Goal: Transaction & Acquisition: Purchase product/service

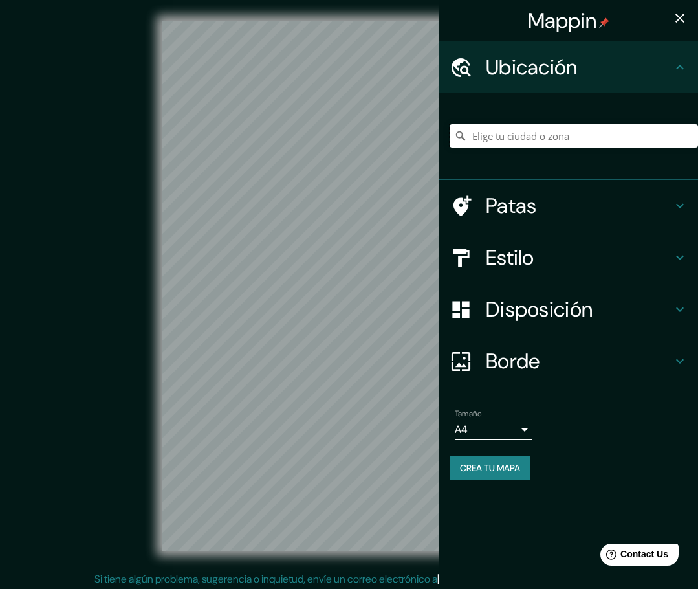
click at [421, 134] on input "Elige tu ciudad o zona" at bounding box center [573, 135] width 248 height 23
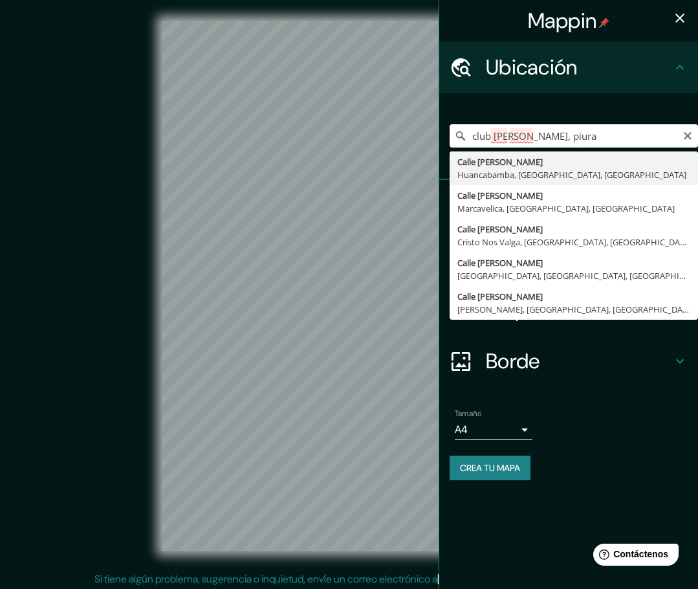
click at [421, 133] on input "club grau, piura" at bounding box center [573, 135] width 248 height 23
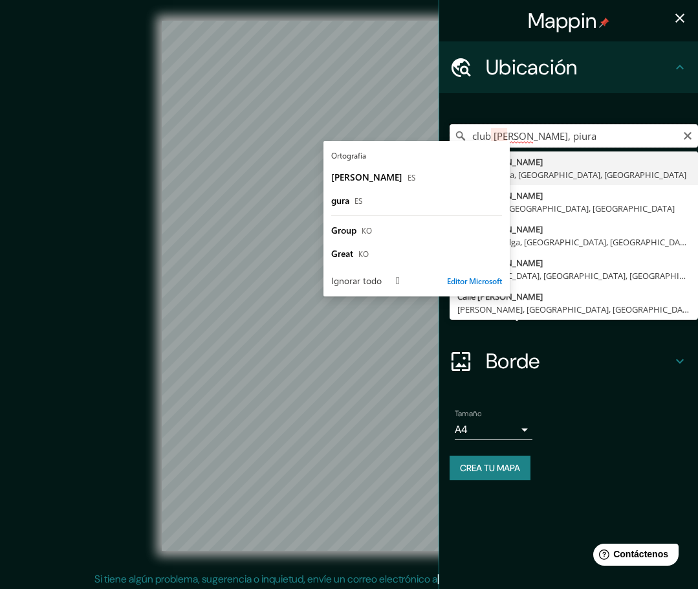
click at [421, 133] on input "club grau, piura" at bounding box center [573, 135] width 248 height 23
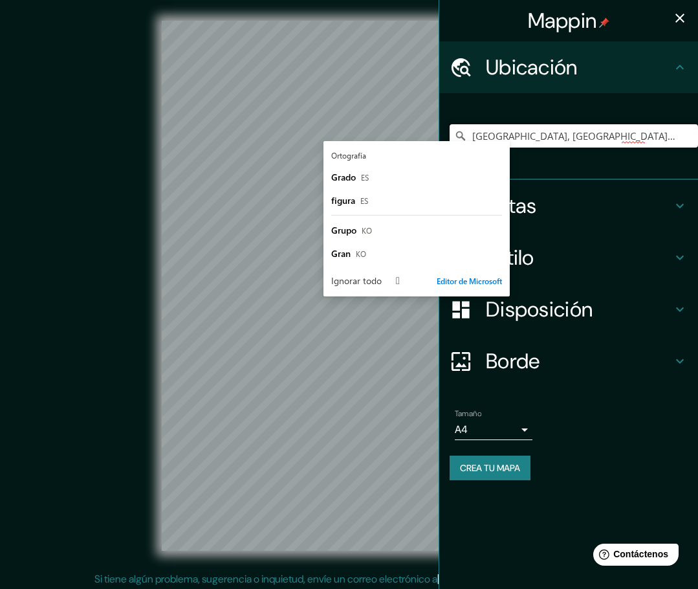
type input "[GEOGRAPHIC_DATA], [GEOGRAPHIC_DATA], [GEOGRAPHIC_DATA], [GEOGRAPHIC_DATA]"
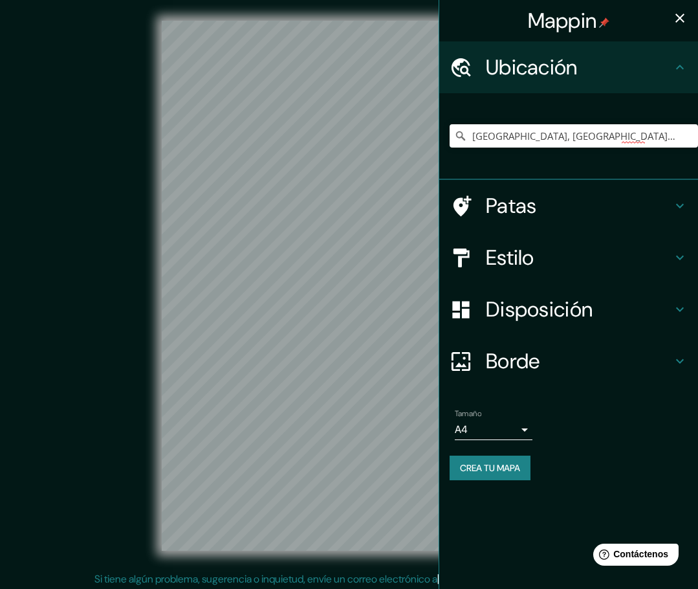
click at [421, 111] on div "Avenida Los Cocos, Piura, Departamento de Piura, Perú Avenida Los Cocos Piura, …" at bounding box center [573, 135] width 248 height 65
click at [421, 264] on font "Estilo" at bounding box center [510, 257] width 49 height 27
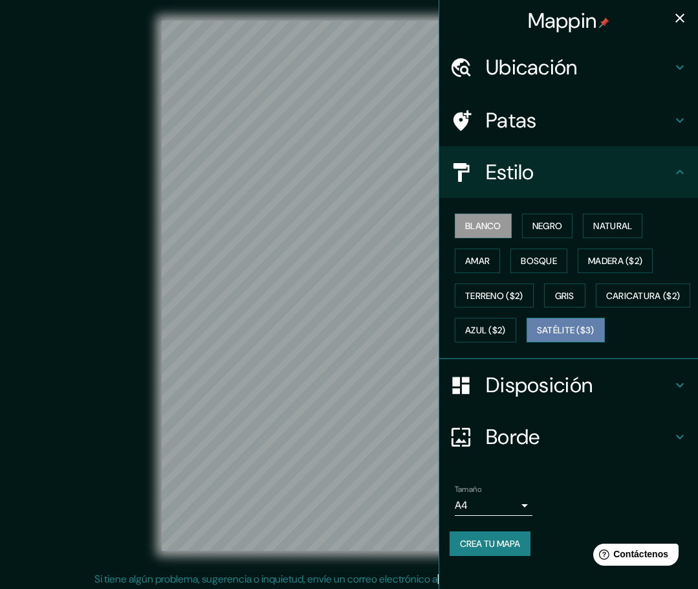
click at [421, 336] on font "Satélite ($3)" at bounding box center [566, 331] width 58 height 12
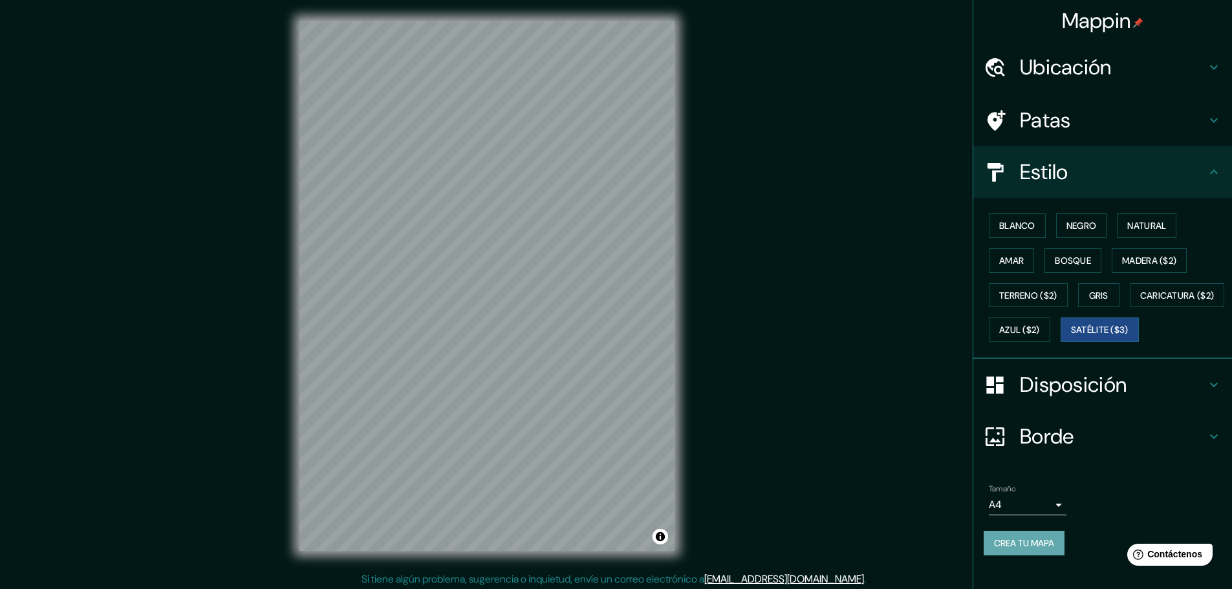
click at [421, 549] on font "Crea tu mapa" at bounding box center [1024, 543] width 60 height 12
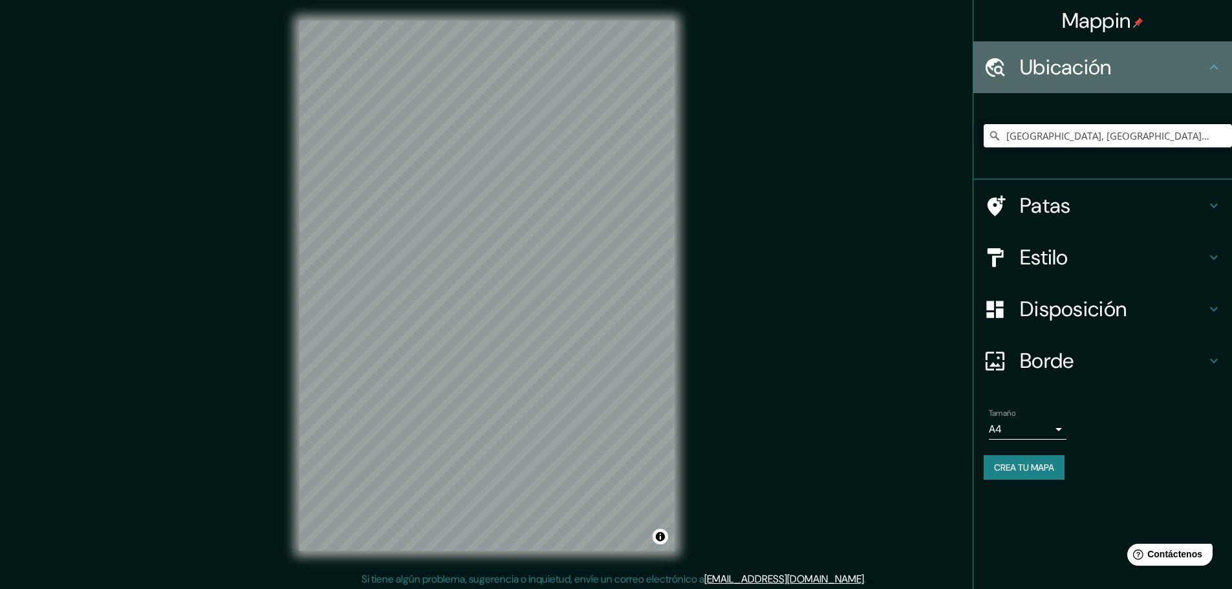
click at [1094, 50] on div "Ubicación" at bounding box center [1102, 67] width 259 height 52
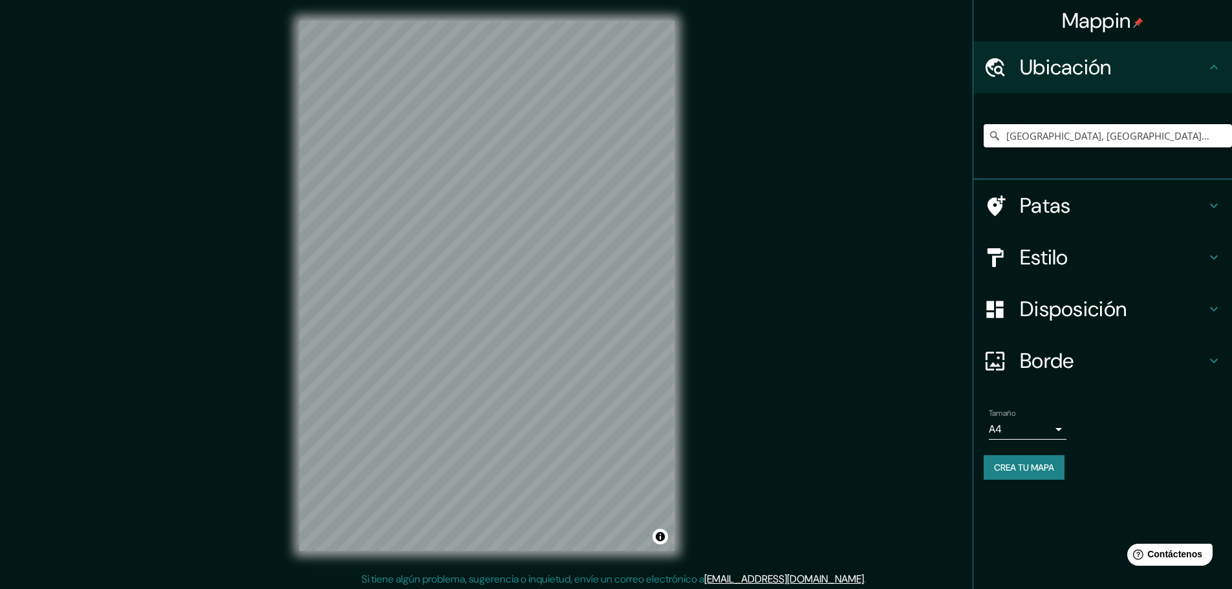
click at [1048, 130] on input "[GEOGRAPHIC_DATA], [GEOGRAPHIC_DATA], [GEOGRAPHIC_DATA], [GEOGRAPHIC_DATA]" at bounding box center [1108, 135] width 248 height 23
click at [1178, 140] on input "[GEOGRAPHIC_DATA], [GEOGRAPHIC_DATA], [GEOGRAPHIC_DATA], [GEOGRAPHIC_DATA]" at bounding box center [1108, 135] width 248 height 23
click at [1111, 137] on input "[GEOGRAPHIC_DATA], [GEOGRAPHIC_DATA], [GEOGRAPHIC_DATA], [GEOGRAPHIC_DATA]" at bounding box center [1108, 135] width 248 height 23
click at [1037, 136] on input "[GEOGRAPHIC_DATA], [GEOGRAPHIC_DATA], [GEOGRAPHIC_DATA], [GEOGRAPHIC_DATA]" at bounding box center [1108, 135] width 248 height 23
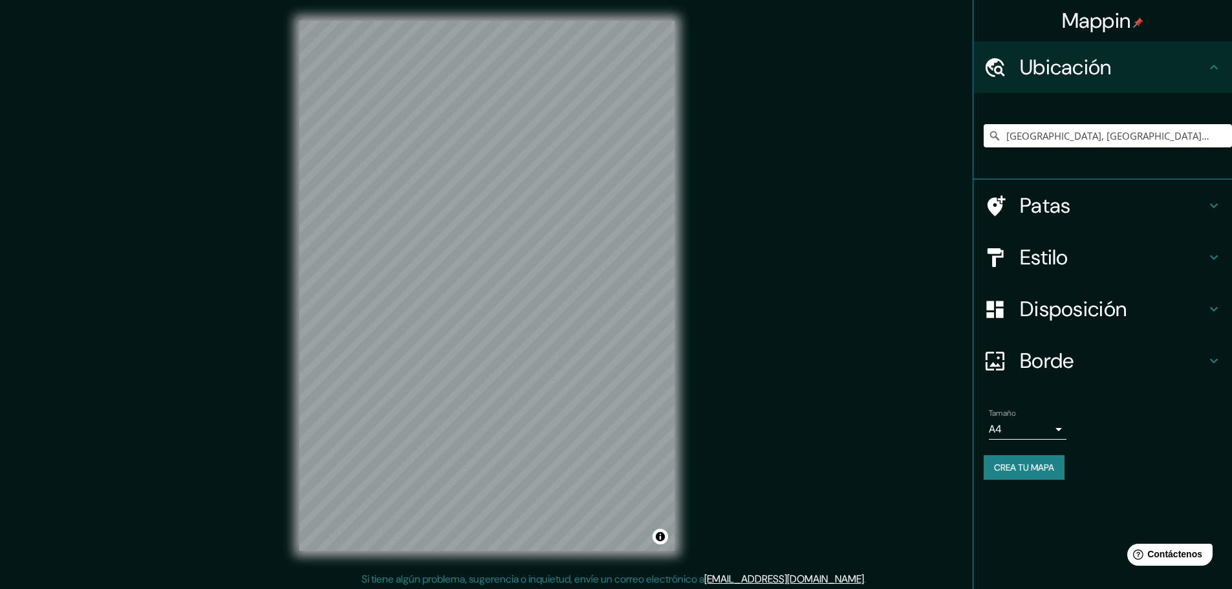
click at [1037, 136] on input "[GEOGRAPHIC_DATA], [GEOGRAPHIC_DATA], [GEOGRAPHIC_DATA], [GEOGRAPHIC_DATA]" at bounding box center [1108, 135] width 248 height 23
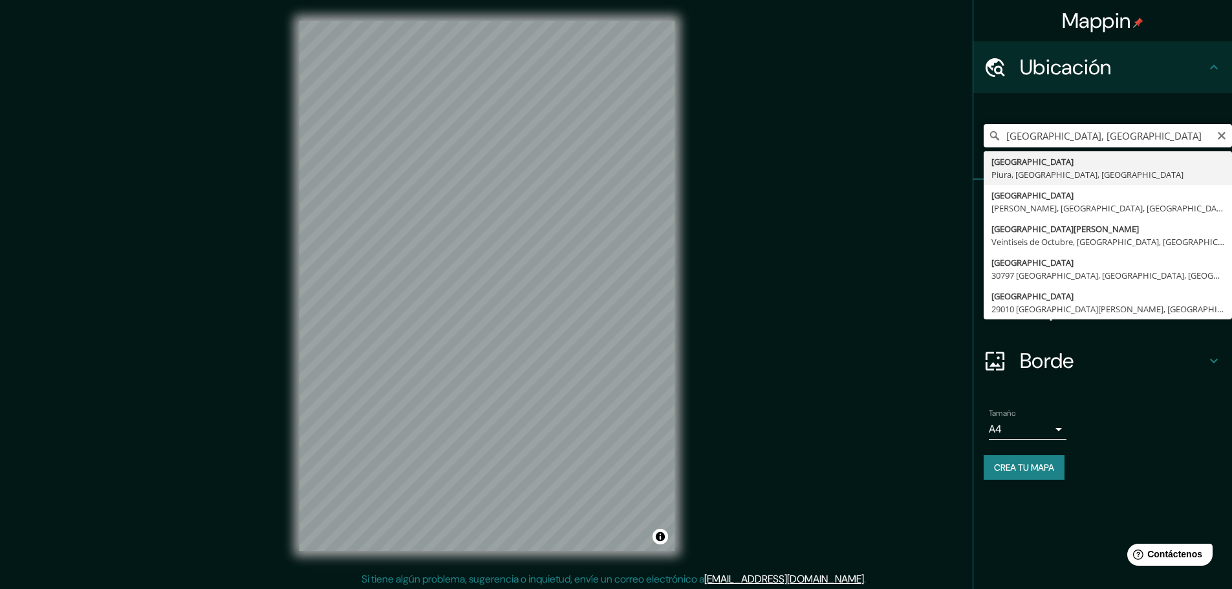
type input "[GEOGRAPHIC_DATA], [GEOGRAPHIC_DATA], [GEOGRAPHIC_DATA], [GEOGRAPHIC_DATA]"
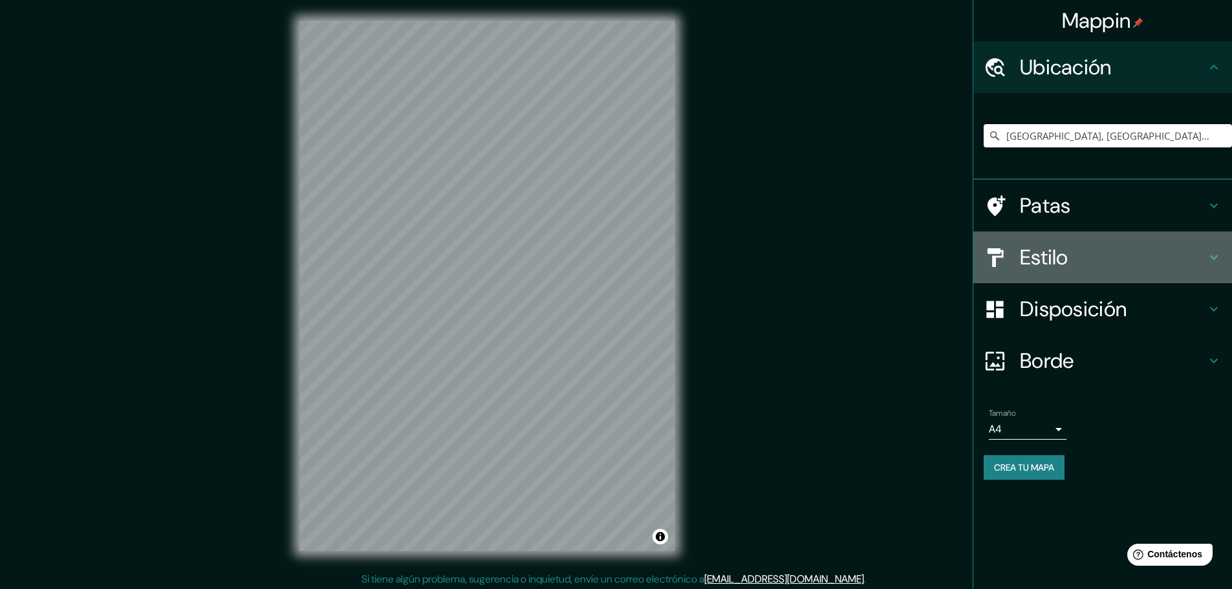
click at [1035, 250] on font "Estilo" at bounding box center [1044, 257] width 49 height 27
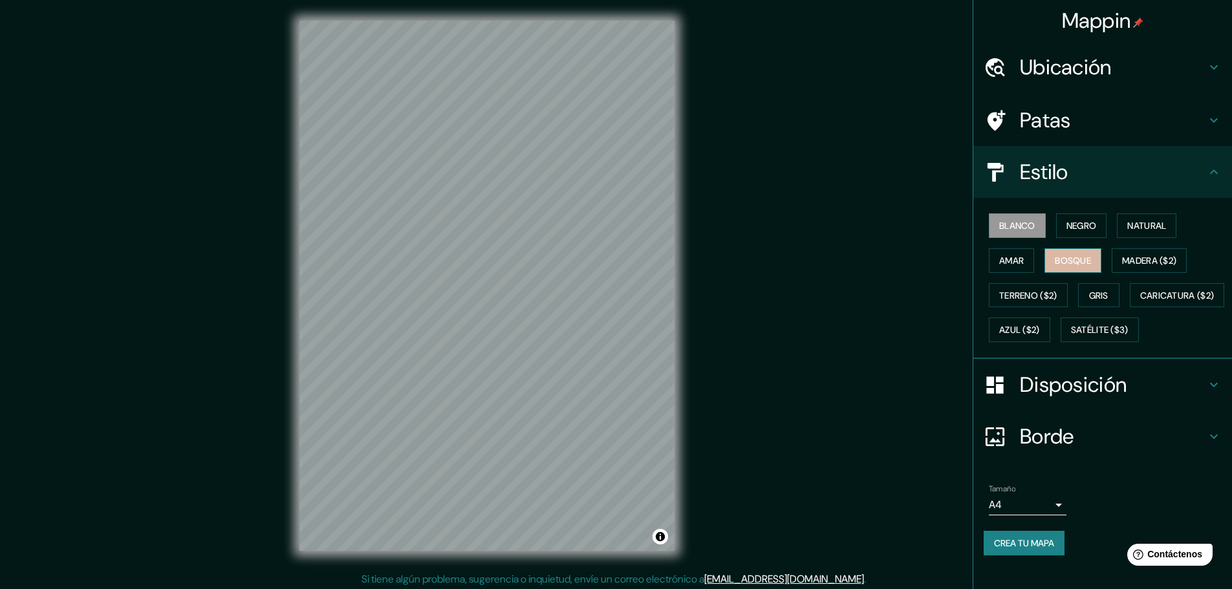
click at [1081, 269] on button "Bosque" at bounding box center [1073, 260] width 57 height 25
click at [1122, 263] on font "Madera ($2)" at bounding box center [1149, 261] width 54 height 12
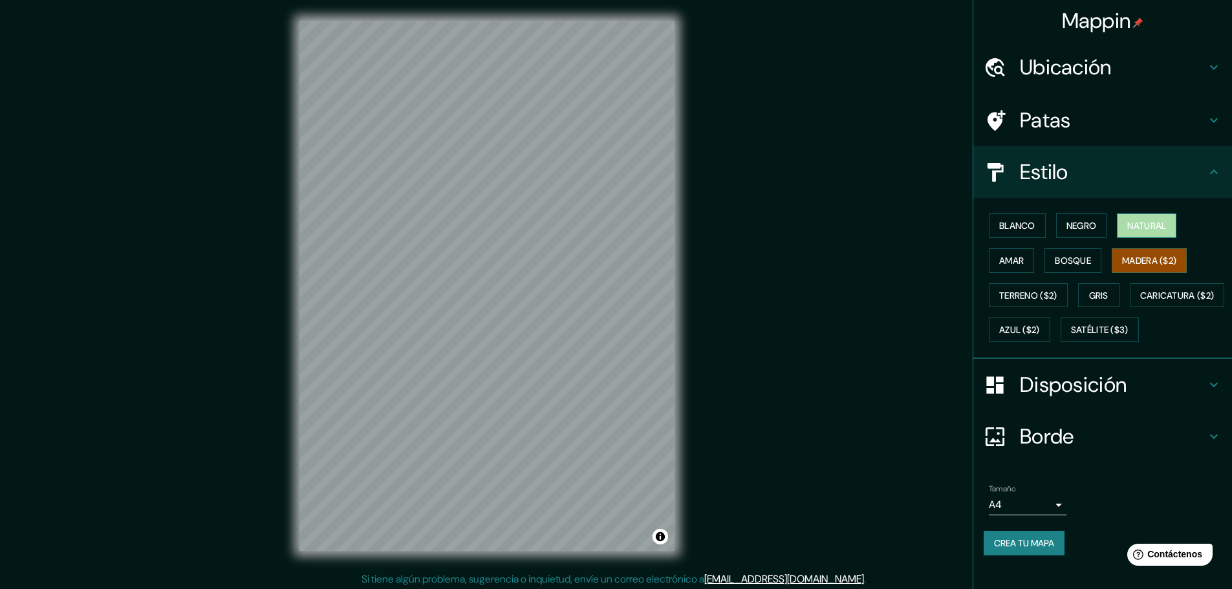
click at [1128, 225] on font "Natural" at bounding box center [1146, 226] width 39 height 12
click at [1123, 253] on font "Madera ($2)" at bounding box center [1149, 260] width 54 height 17
click at [1014, 223] on font "Blanco" at bounding box center [1017, 226] width 36 height 12
click at [1067, 225] on font "Negro" at bounding box center [1082, 226] width 30 height 12
click at [1135, 225] on font "Natural" at bounding box center [1146, 226] width 39 height 12
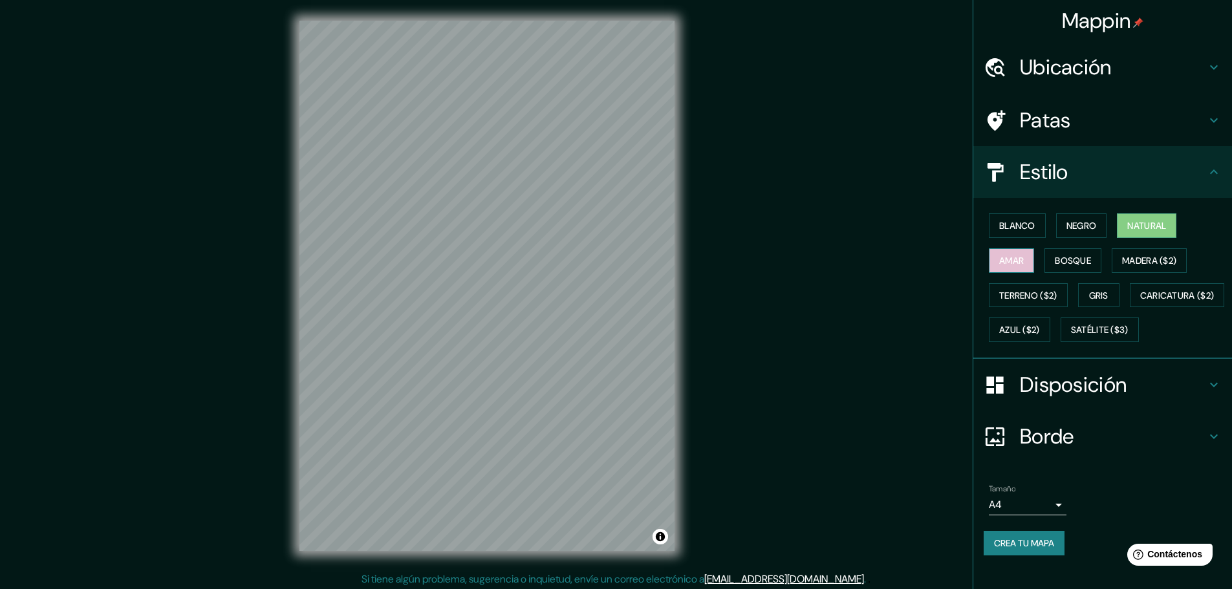
click at [1010, 263] on font "Amar" at bounding box center [1011, 261] width 25 height 12
click at [1071, 261] on font "Bosque" at bounding box center [1073, 261] width 36 height 12
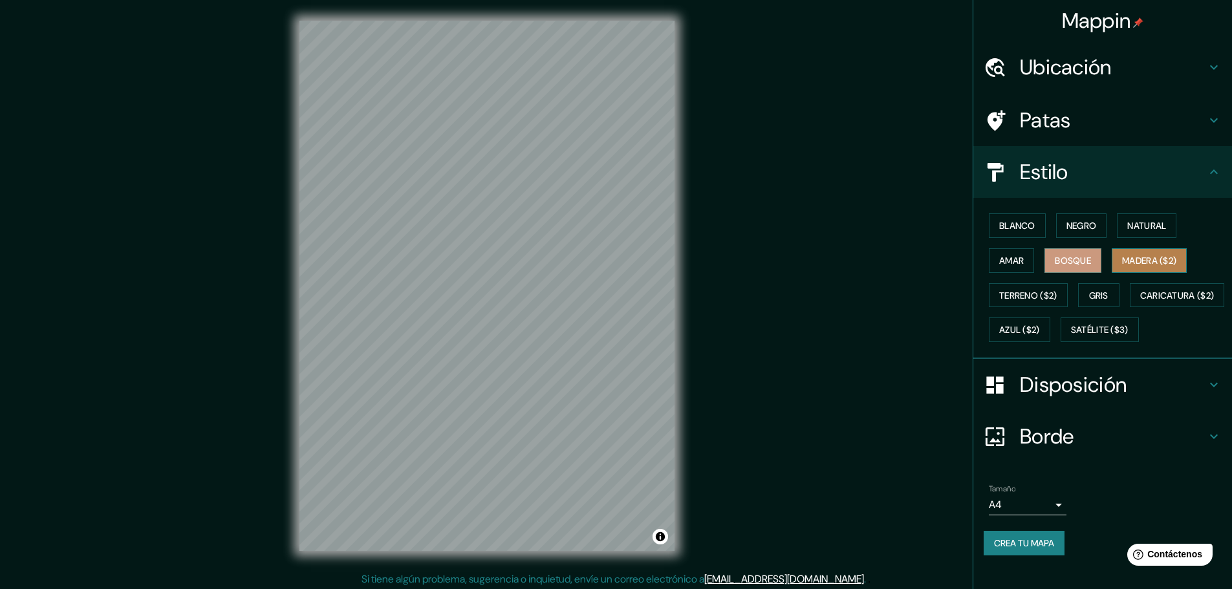
click at [1131, 259] on font "Madera ($2)" at bounding box center [1149, 261] width 54 height 12
click at [1098, 294] on font "Gris" at bounding box center [1098, 296] width 19 height 12
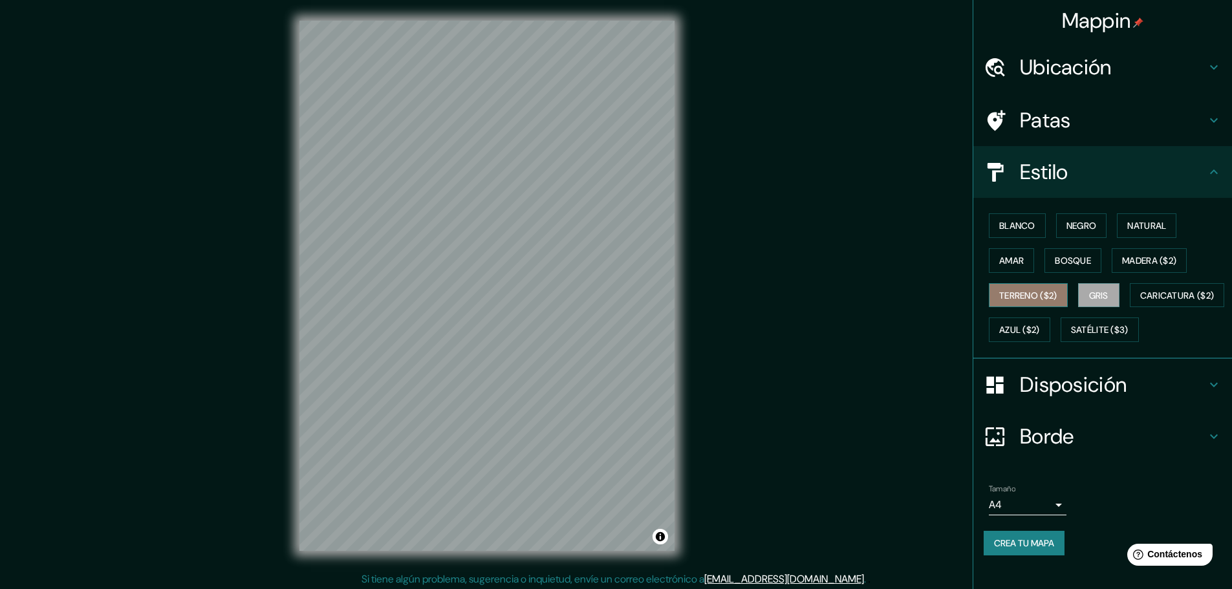
click at [1024, 302] on font "Terreno ($2)" at bounding box center [1028, 295] width 58 height 17
click at [1140, 301] on font "Caricatura ($2)" at bounding box center [1177, 296] width 74 height 12
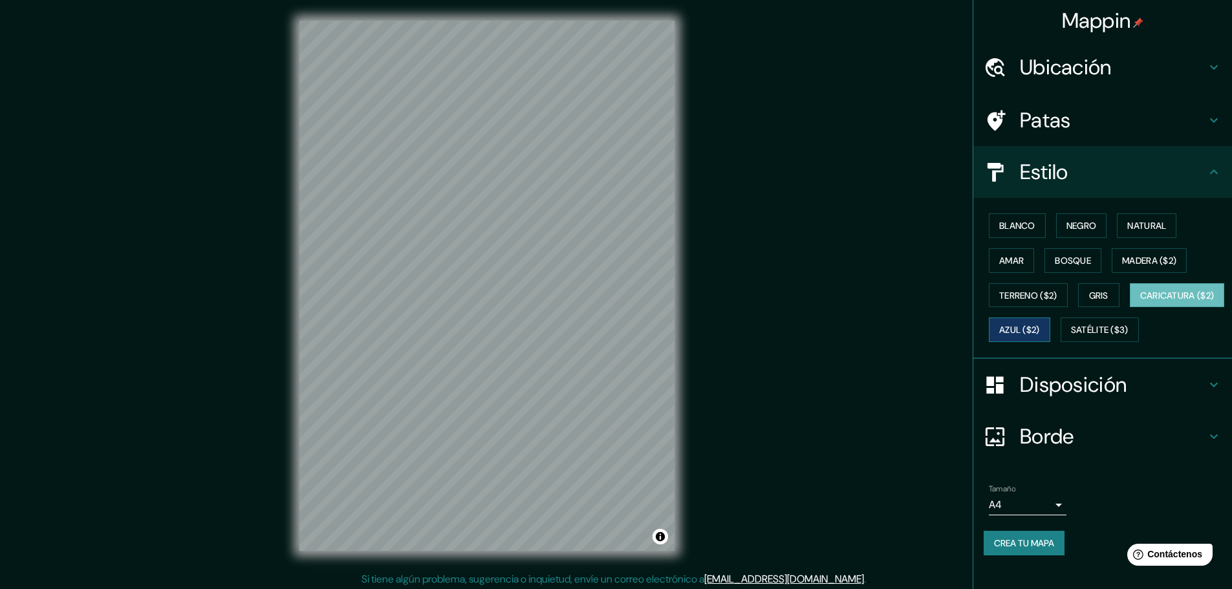
click at [1040, 326] on font "Azul ($2)" at bounding box center [1019, 331] width 41 height 12
click at [1071, 336] on font "Satélite ($3)" at bounding box center [1100, 331] width 58 height 12
click at [1140, 301] on font "Caricatura ($2)" at bounding box center [1177, 296] width 74 height 12
click at [1068, 223] on font "Negro" at bounding box center [1082, 226] width 30 height 12
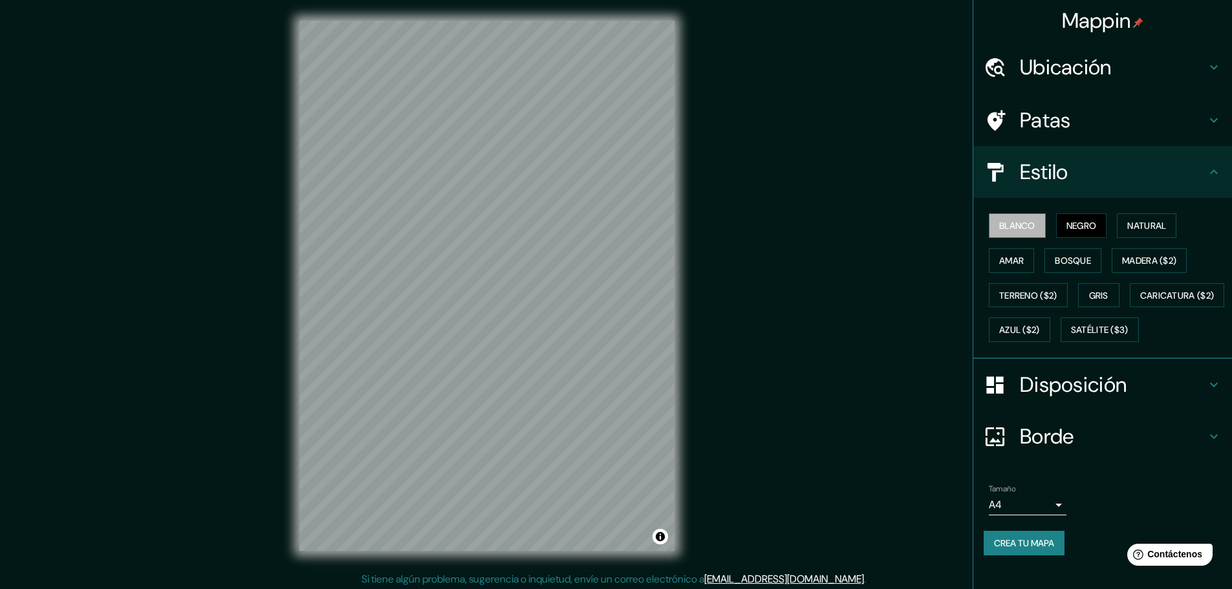
click at [1025, 226] on font "Blanco" at bounding box center [1017, 226] width 36 height 12
click at [1071, 336] on font "Satélite ($3)" at bounding box center [1100, 331] width 58 height 12
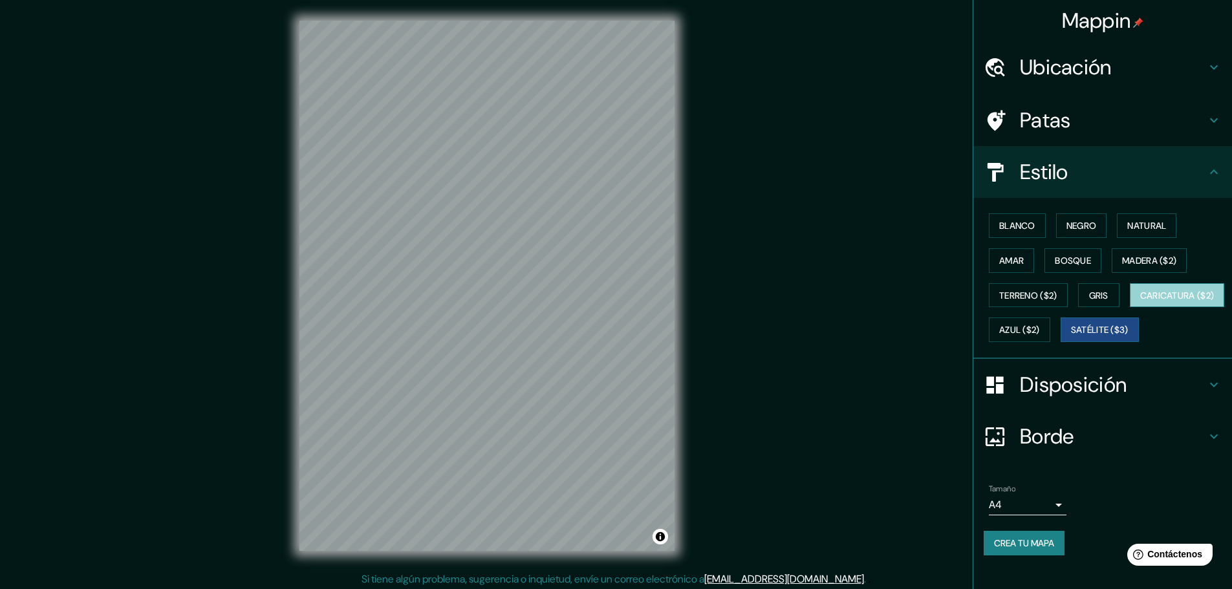
click at [1140, 301] on font "Caricatura ($2)" at bounding box center [1177, 296] width 74 height 12
click at [1039, 398] on font "Disposición" at bounding box center [1073, 384] width 107 height 27
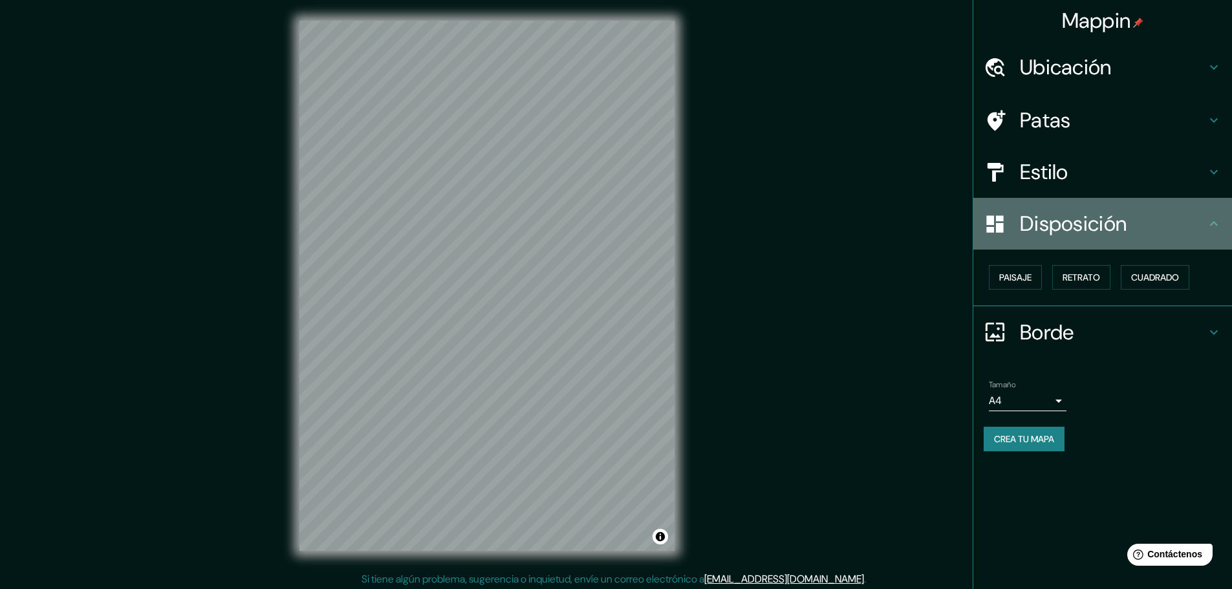
click at [1056, 232] on font "Disposición" at bounding box center [1073, 223] width 107 height 27
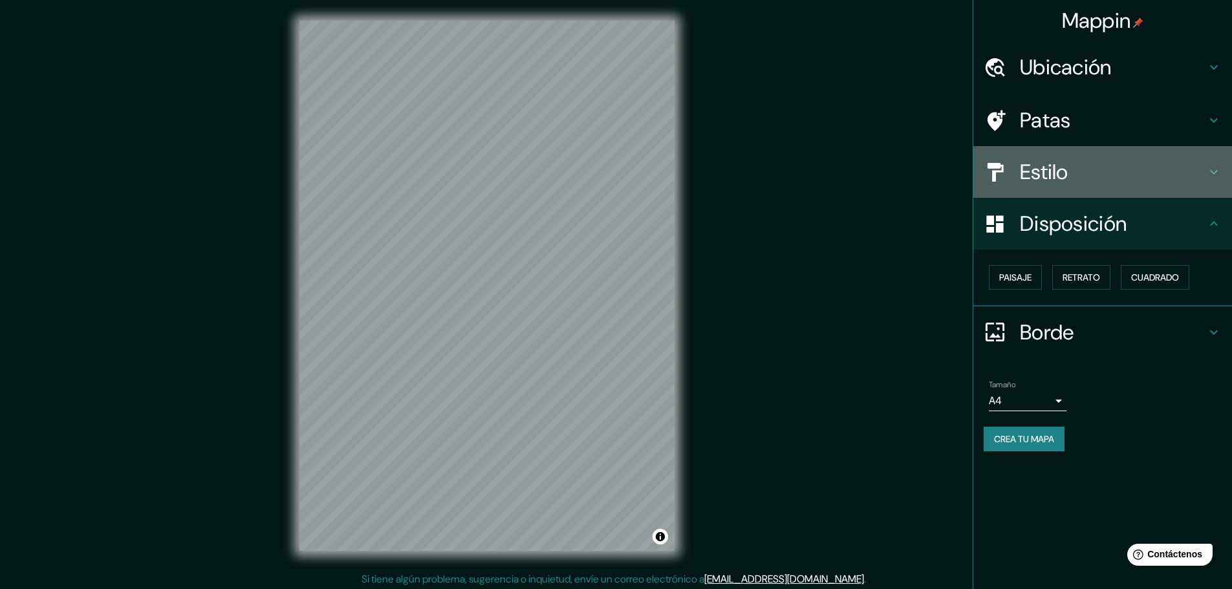
click at [1061, 177] on font "Estilo" at bounding box center [1044, 171] width 49 height 27
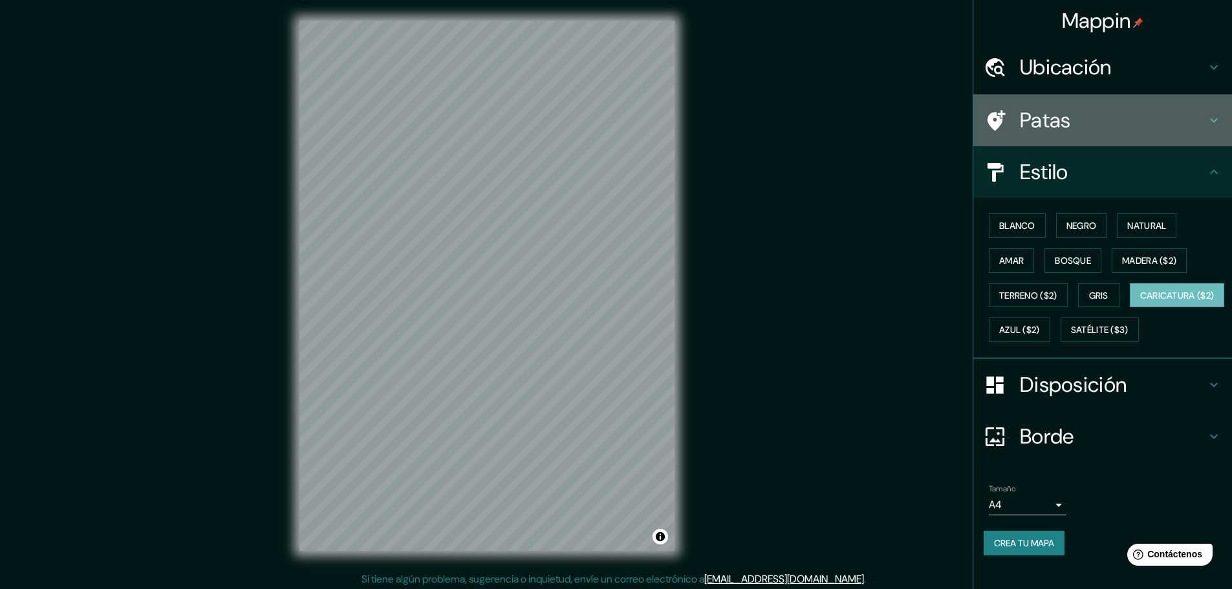
click at [1056, 127] on font "Patas" at bounding box center [1045, 120] width 51 height 27
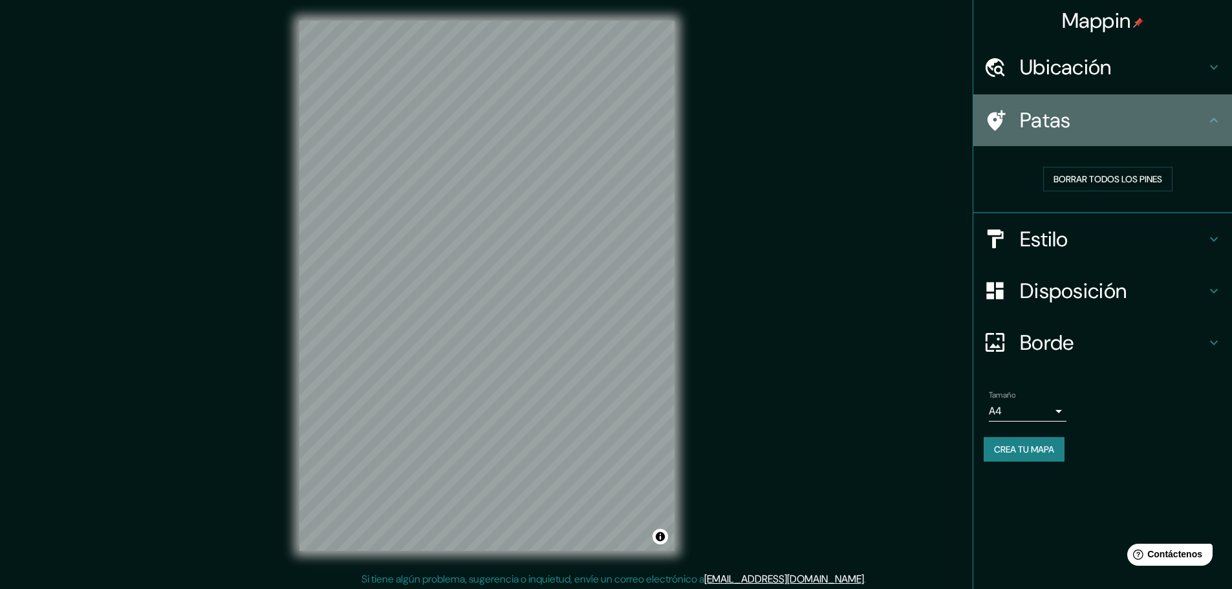
click at [1056, 127] on font "Patas" at bounding box center [1045, 120] width 51 height 27
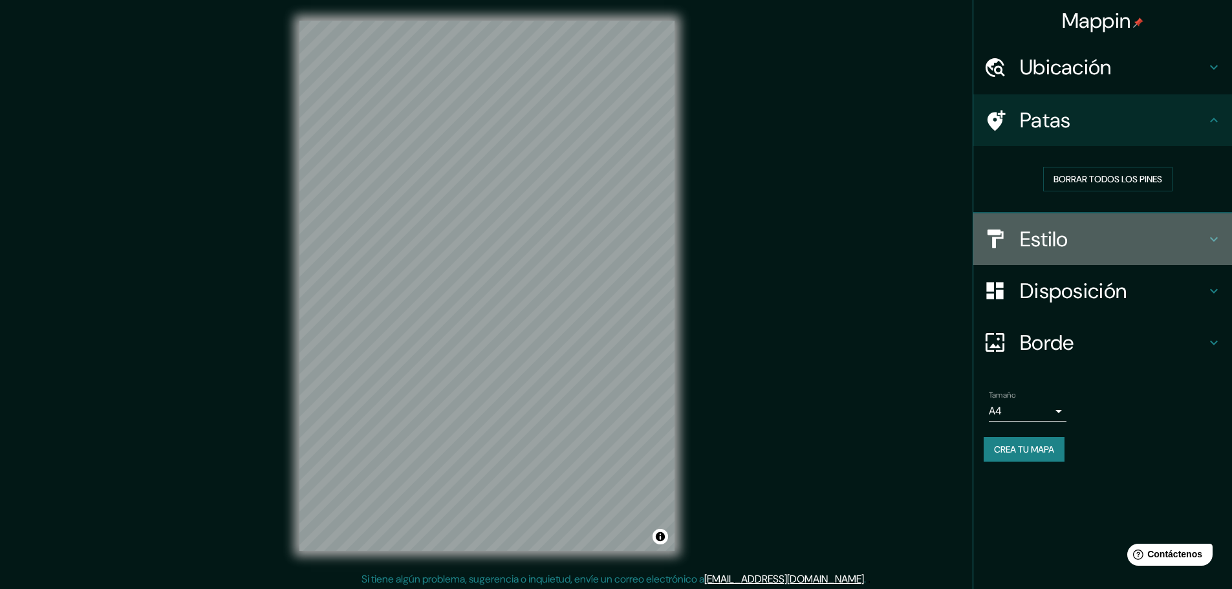
click at [1055, 241] on font "Estilo" at bounding box center [1044, 239] width 49 height 27
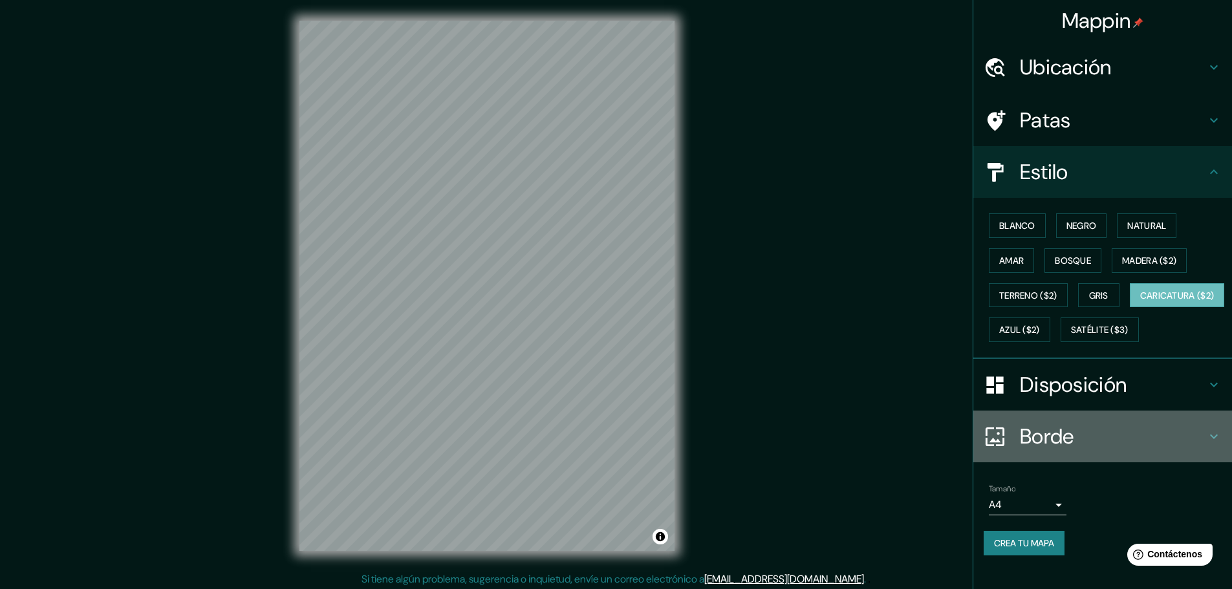
click at [1024, 450] on font "Borde" at bounding box center [1047, 436] width 54 height 27
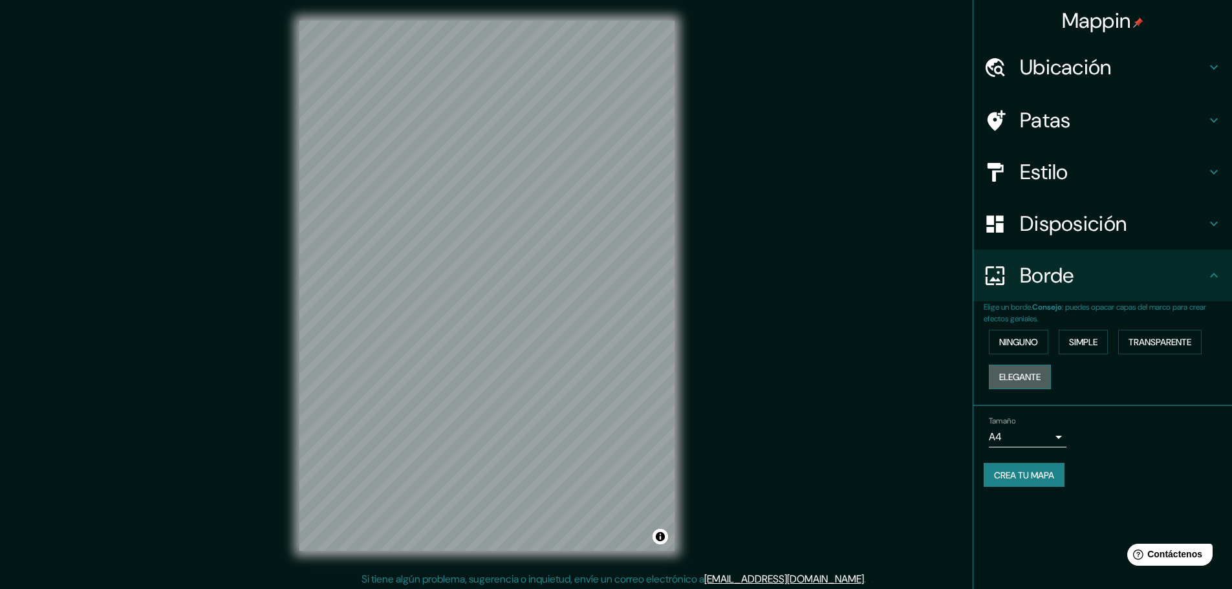
click at [1026, 371] on font "Elegante" at bounding box center [1019, 377] width 41 height 12
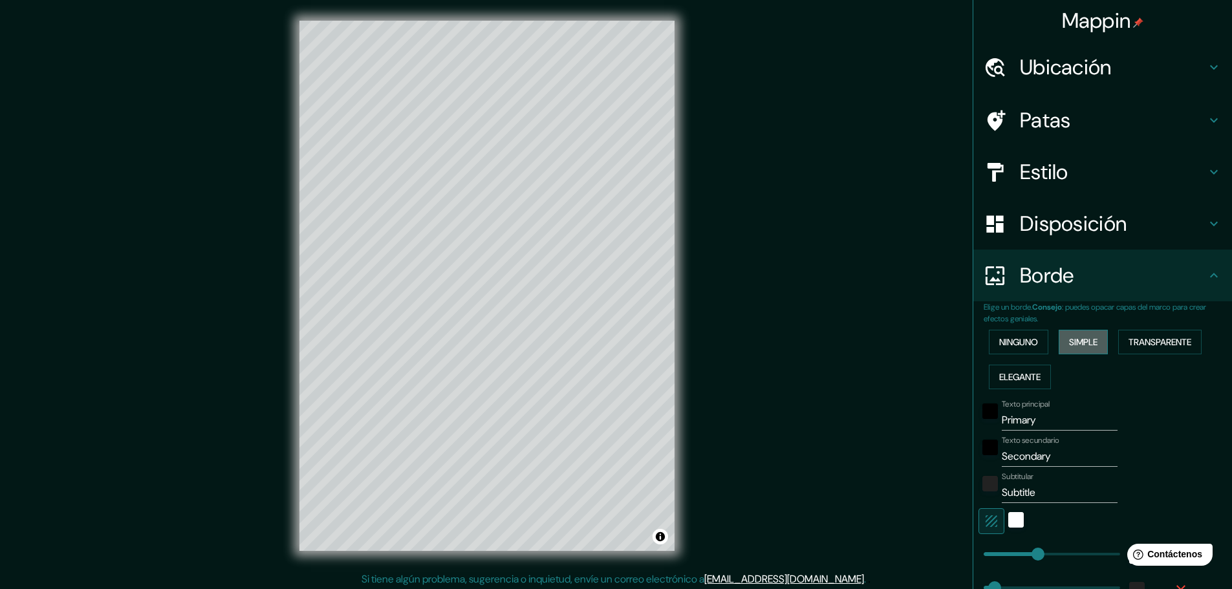
click at [1075, 342] on font "Simple" at bounding box center [1083, 342] width 28 height 12
click at [1145, 342] on font "Transparente" at bounding box center [1160, 342] width 63 height 12
click at [1018, 347] on font "Ninguno" at bounding box center [1018, 342] width 39 height 12
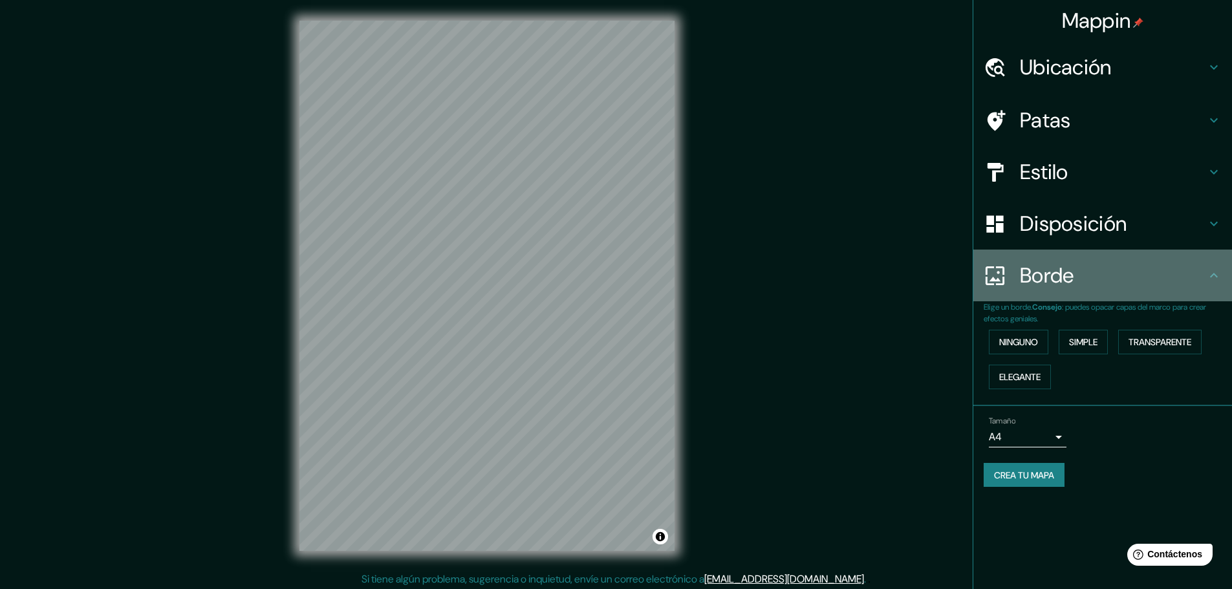
click at [1044, 276] on font "Borde" at bounding box center [1047, 275] width 54 height 27
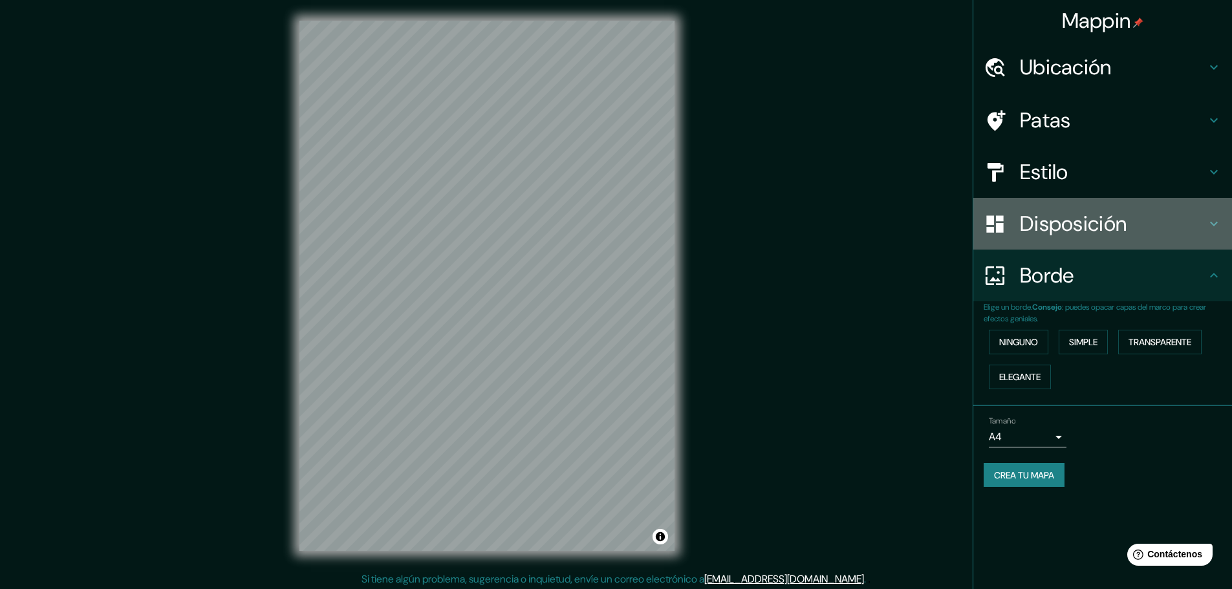
click at [1046, 225] on font "Disposición" at bounding box center [1073, 223] width 107 height 27
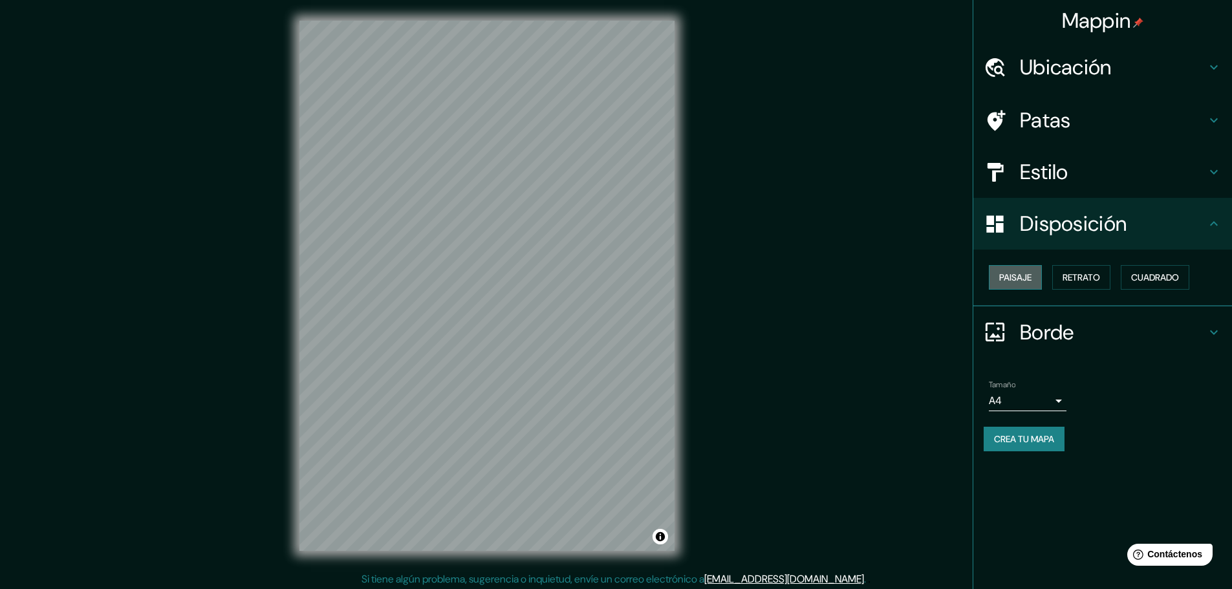
click at [1026, 279] on font "Paisaje" at bounding box center [1015, 278] width 32 height 12
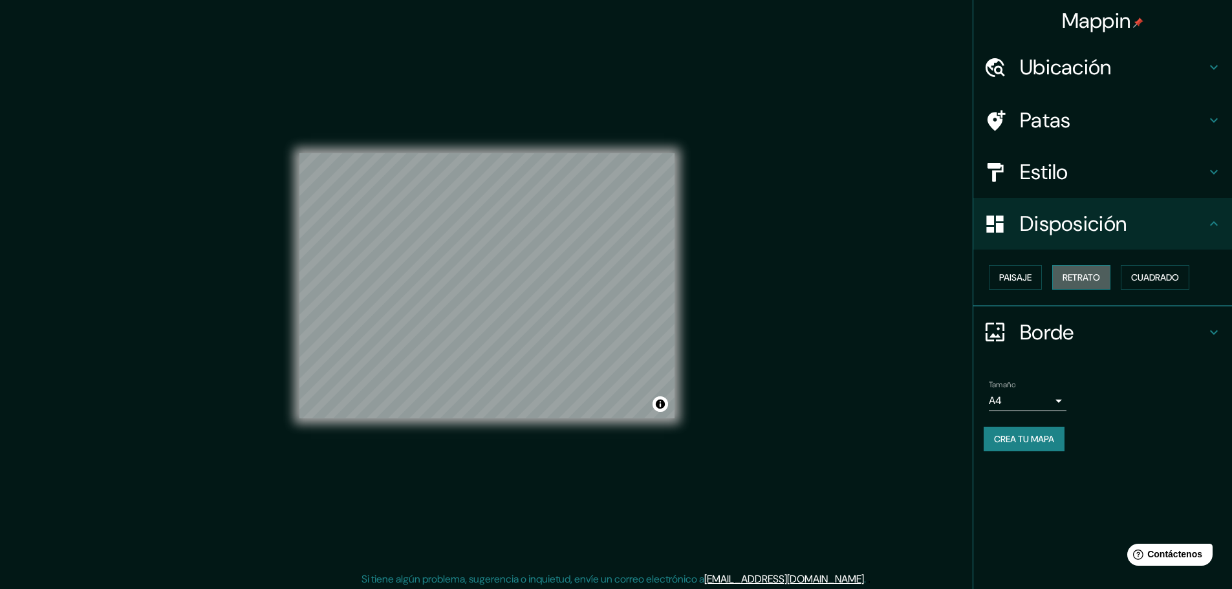
click at [1078, 283] on font "Retrato" at bounding box center [1082, 278] width 38 height 12
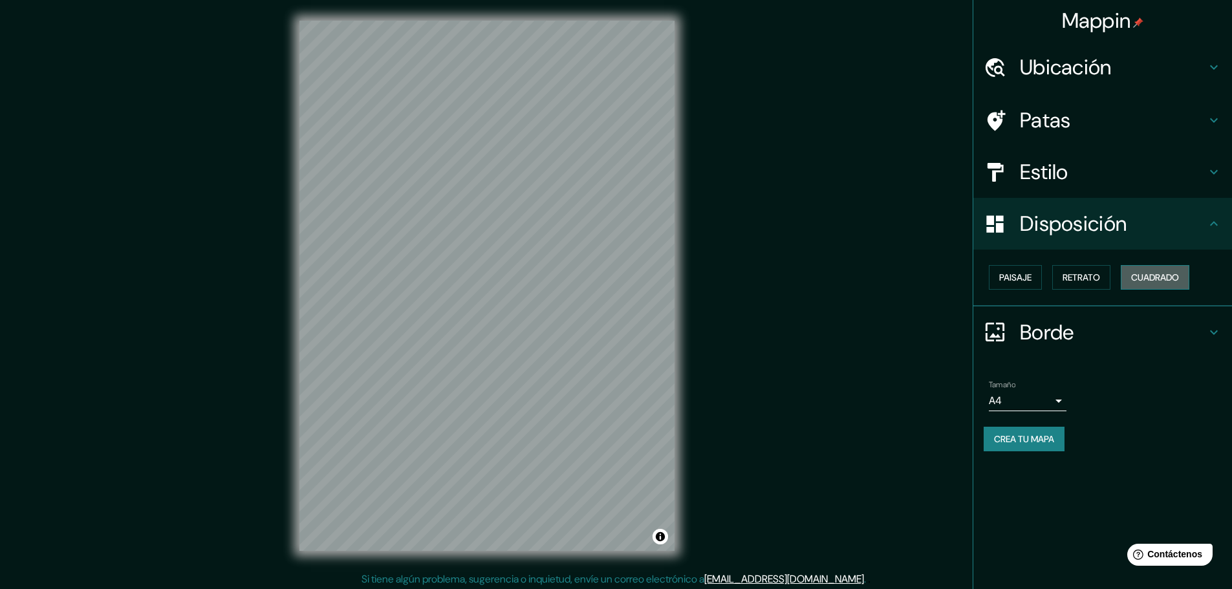
click at [1152, 275] on font "Cuadrado" at bounding box center [1155, 278] width 48 height 12
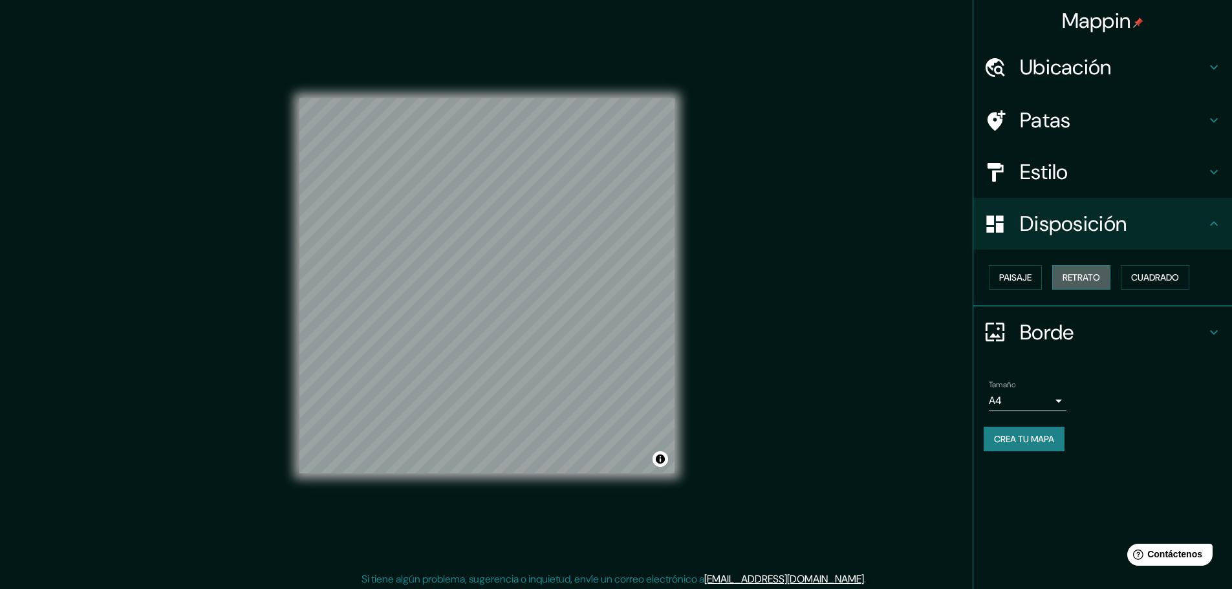
click at [1091, 283] on font "Retrato" at bounding box center [1082, 278] width 38 height 12
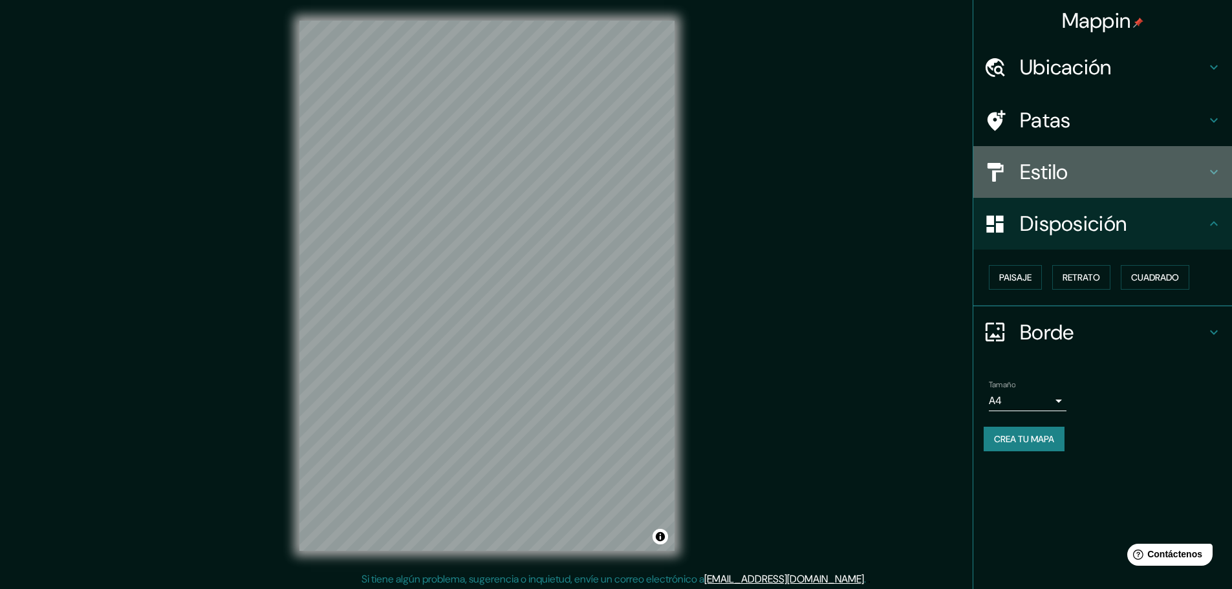
click at [1053, 181] on font "Estilo" at bounding box center [1044, 171] width 49 height 27
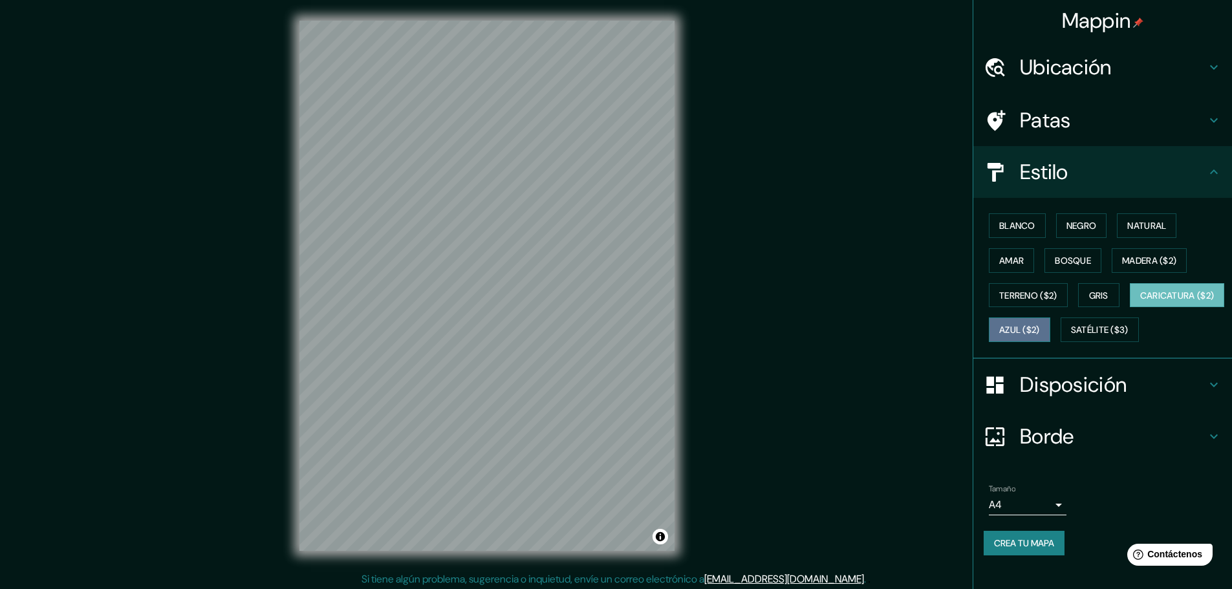
click at [1040, 335] on font "Azul ($2)" at bounding box center [1019, 331] width 41 height 12
click at [1090, 285] on button "Gris" at bounding box center [1098, 295] width 41 height 25
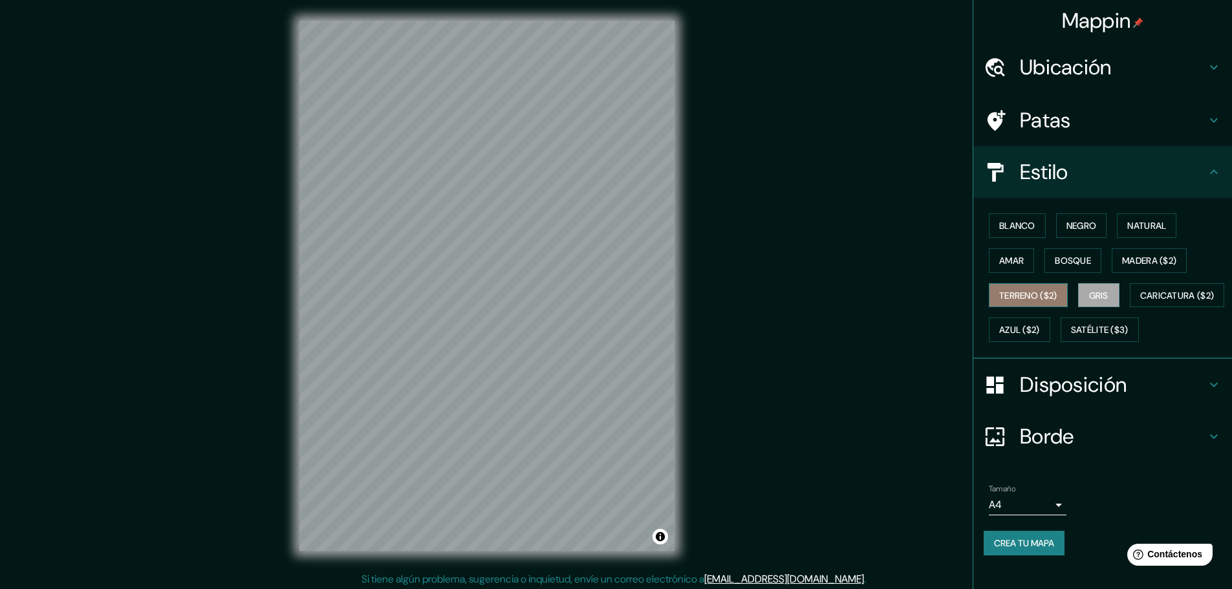
click at [1017, 301] on font "Terreno ($2)" at bounding box center [1028, 295] width 58 height 17
click at [1012, 262] on font "Amar" at bounding box center [1011, 261] width 25 height 12
click at [1013, 223] on font "Blanco" at bounding box center [1017, 226] width 36 height 12
click at [1077, 228] on font "Negro" at bounding box center [1082, 226] width 30 height 12
click at [1127, 224] on font "Natural" at bounding box center [1146, 226] width 39 height 12
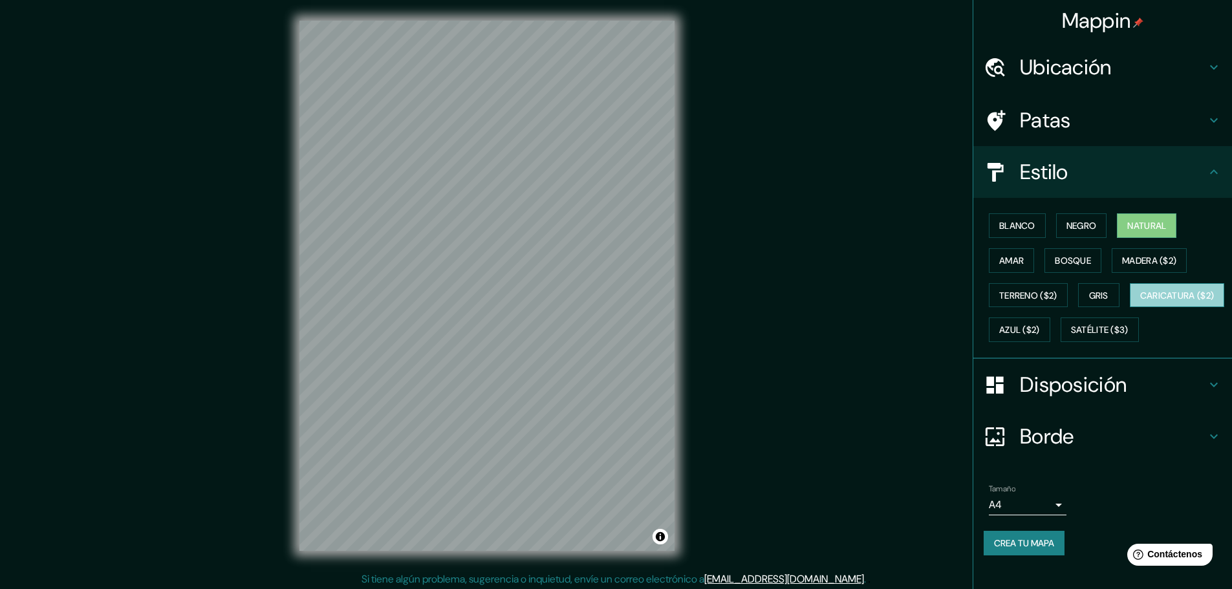
click at [1130, 308] on button "Caricatura ($2)" at bounding box center [1177, 295] width 95 height 25
click at [1061, 342] on button "Satélite ($3)" at bounding box center [1100, 330] width 78 height 25
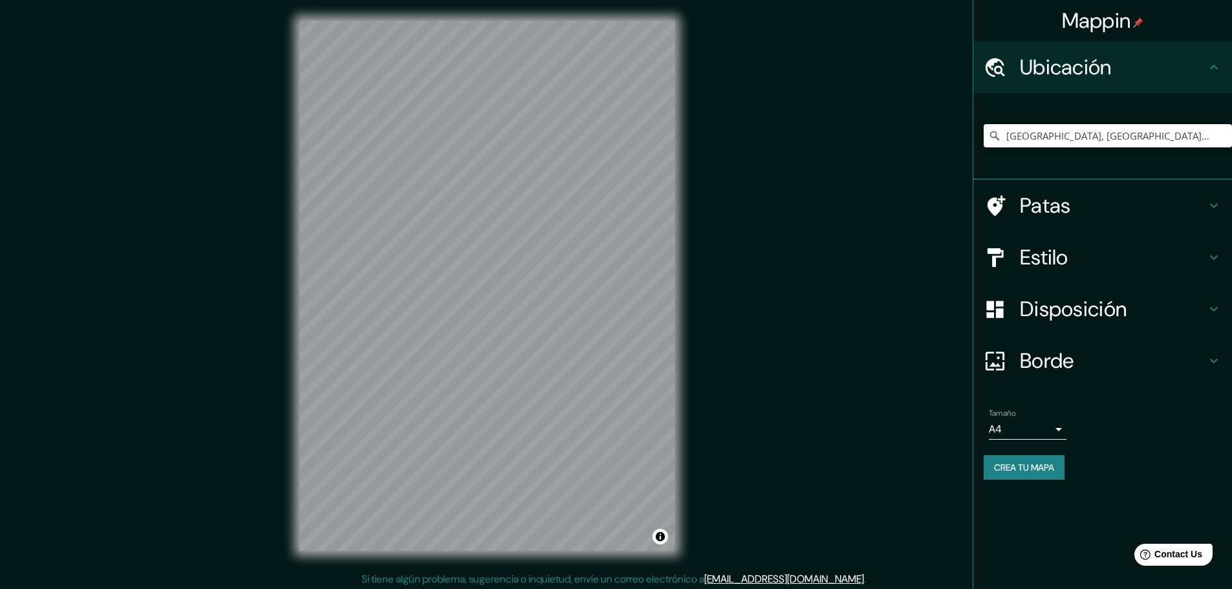
click at [1054, 138] on input "[GEOGRAPHIC_DATA], [GEOGRAPHIC_DATA], [GEOGRAPHIC_DATA], [GEOGRAPHIC_DATA]" at bounding box center [1108, 135] width 248 height 23
click at [1101, 129] on input "[GEOGRAPHIC_DATA], [GEOGRAPHIC_DATA], [GEOGRAPHIC_DATA], [GEOGRAPHIC_DATA]" at bounding box center [1108, 135] width 248 height 23
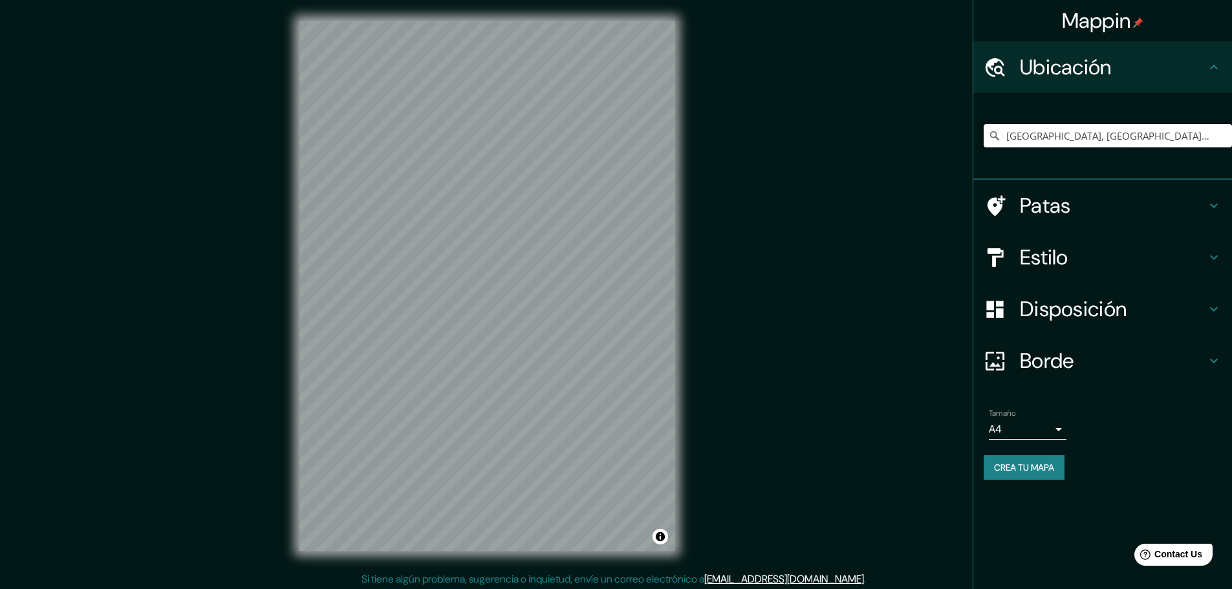
click at [1101, 129] on input "[GEOGRAPHIC_DATA], [GEOGRAPHIC_DATA], [GEOGRAPHIC_DATA], [GEOGRAPHIC_DATA]" at bounding box center [1108, 135] width 248 height 23
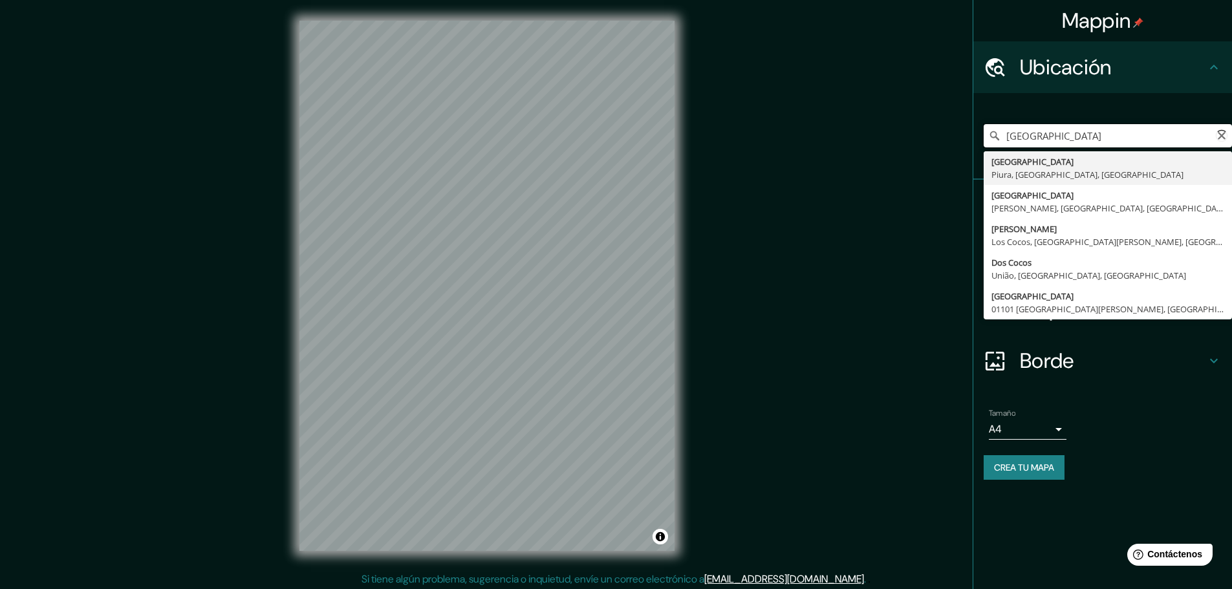
type input "[GEOGRAPHIC_DATA], [GEOGRAPHIC_DATA], [GEOGRAPHIC_DATA], [GEOGRAPHIC_DATA]"
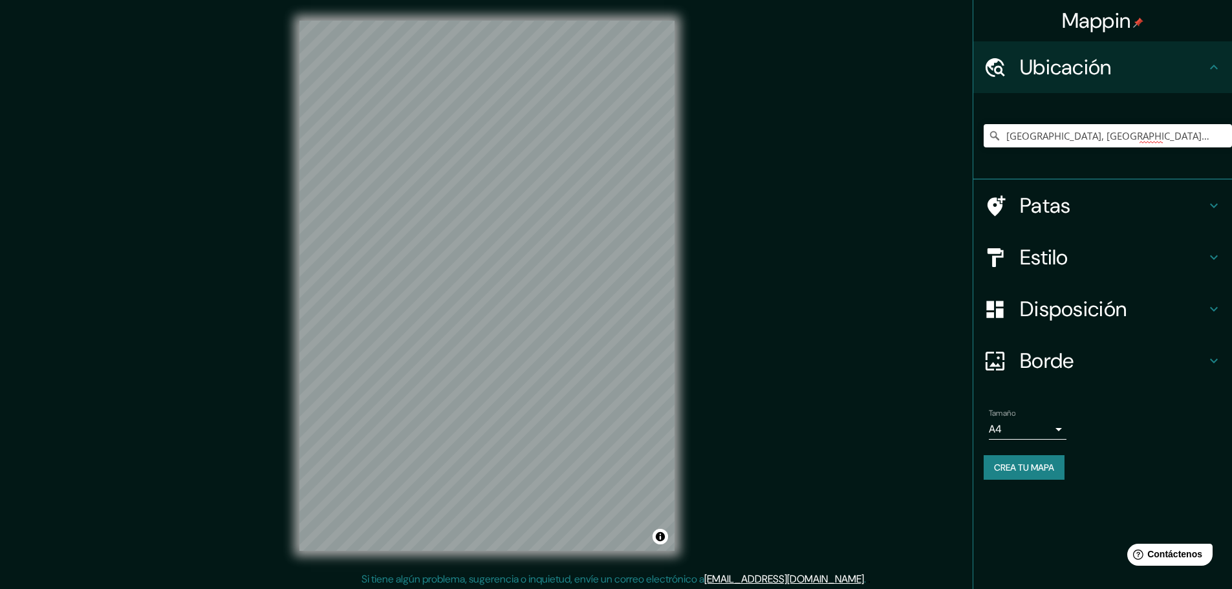
click at [1115, 99] on div "Avenida Los Cocos, Piura, Departamento de Piura, Perú Avenida Los Cocos Piura, …" at bounding box center [1102, 136] width 259 height 87
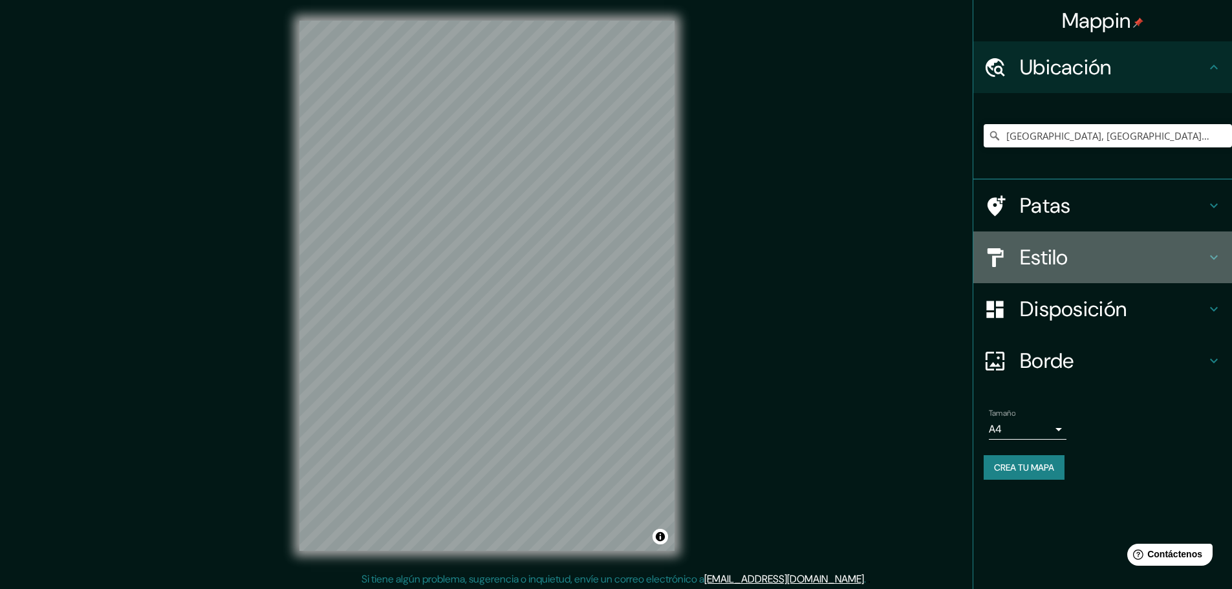
click at [1068, 265] on font "Estilo" at bounding box center [1044, 257] width 49 height 27
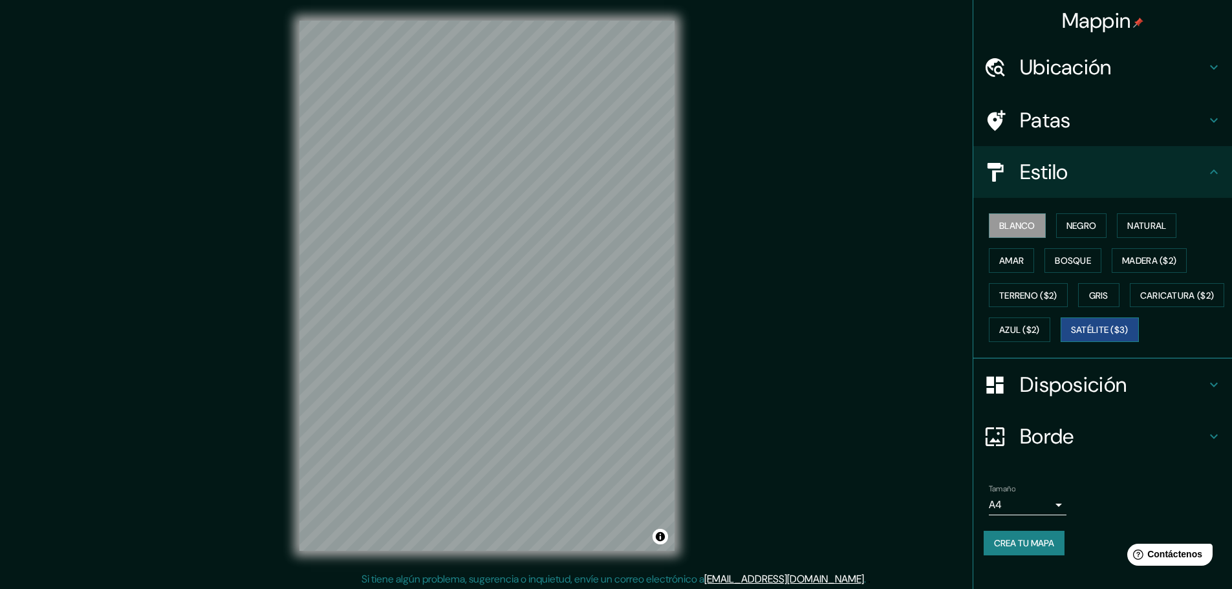
click at [1071, 336] on font "Satélite ($3)" at bounding box center [1100, 331] width 58 height 12
click at [1140, 304] on font "Caricatura ($2)" at bounding box center [1177, 295] width 74 height 17
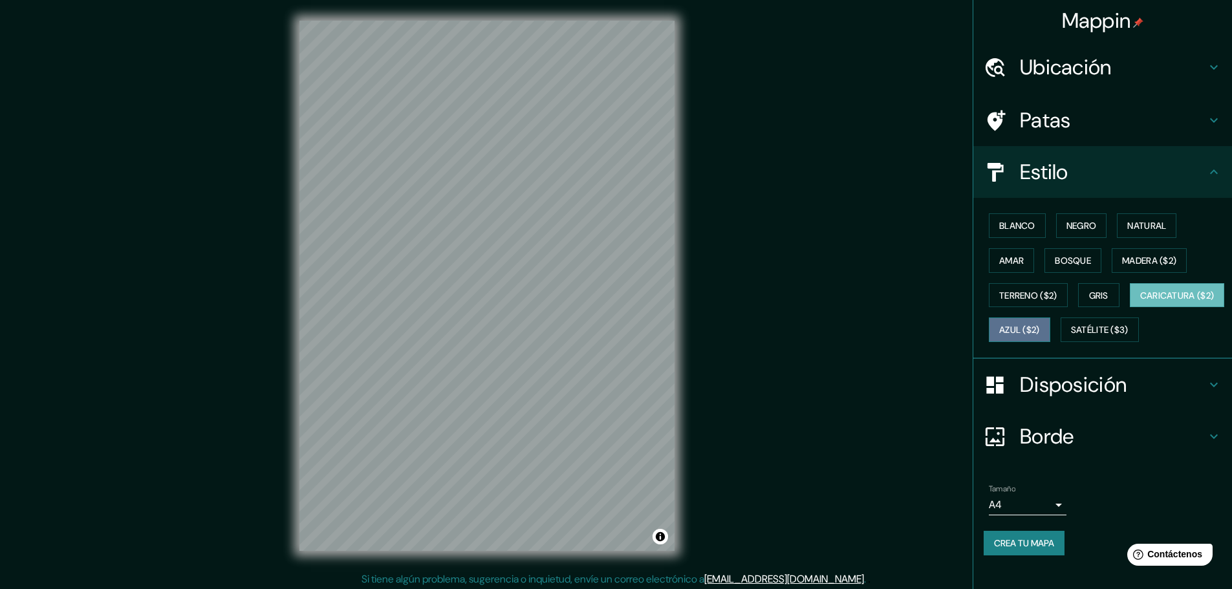
click at [1040, 331] on font "Azul ($2)" at bounding box center [1019, 331] width 41 height 12
click at [1129, 255] on font "Madera ($2)" at bounding box center [1149, 261] width 54 height 12
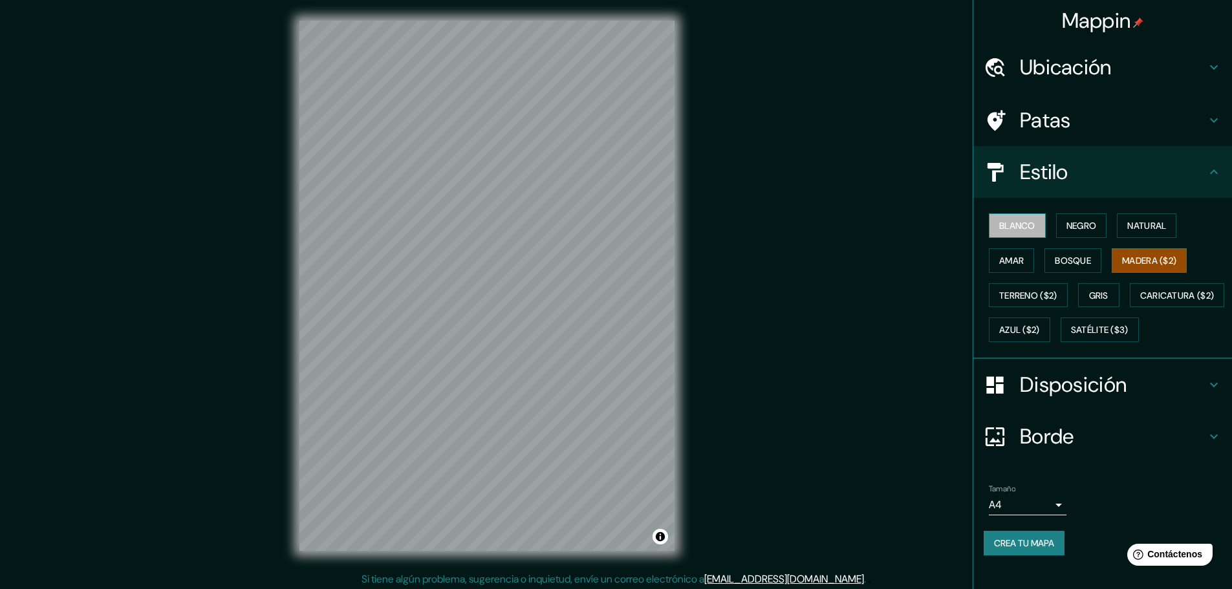
click at [1003, 228] on font "Blanco" at bounding box center [1017, 226] width 36 height 12
click at [1067, 225] on font "Negro" at bounding box center [1082, 226] width 30 height 12
click at [1127, 222] on font "Natural" at bounding box center [1146, 226] width 39 height 12
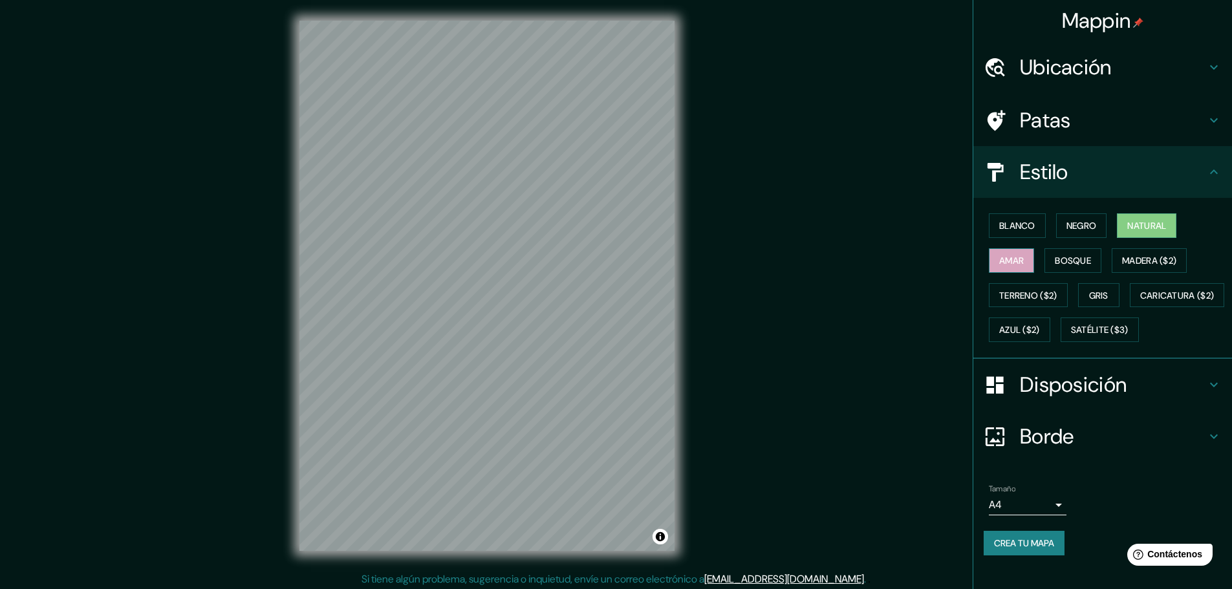
click at [999, 263] on font "Amar" at bounding box center [1011, 261] width 25 height 12
click at [1061, 249] on button "Bosque" at bounding box center [1073, 260] width 57 height 25
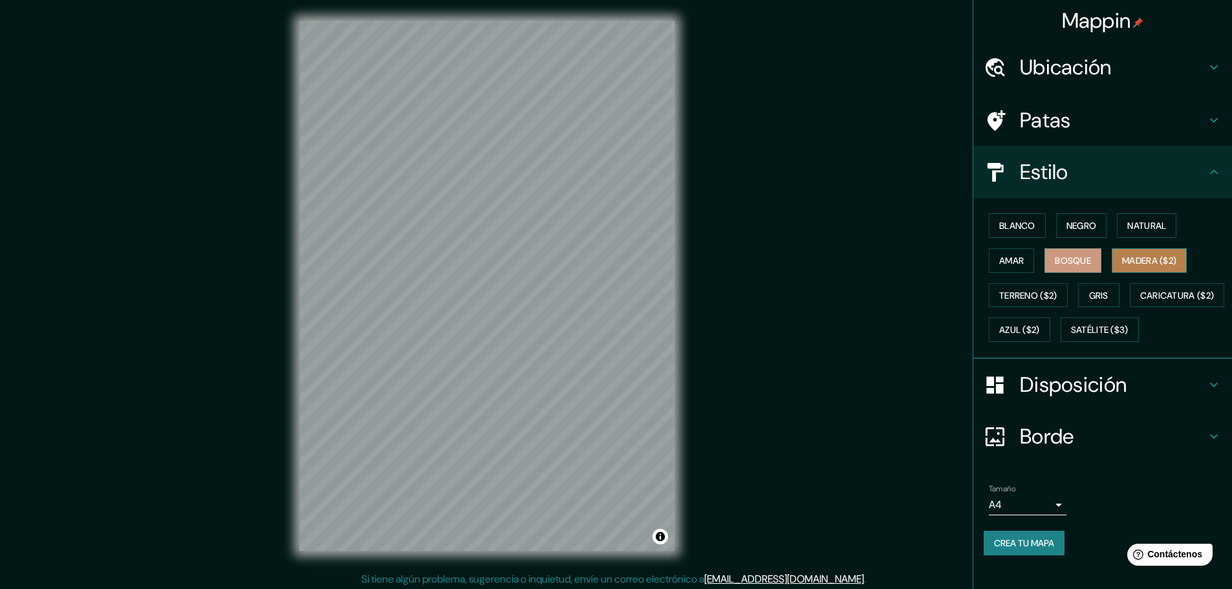
click at [1130, 257] on font "Madera ($2)" at bounding box center [1149, 261] width 54 height 12
click at [1140, 301] on font "Caricatura ($2)" at bounding box center [1177, 296] width 74 height 12
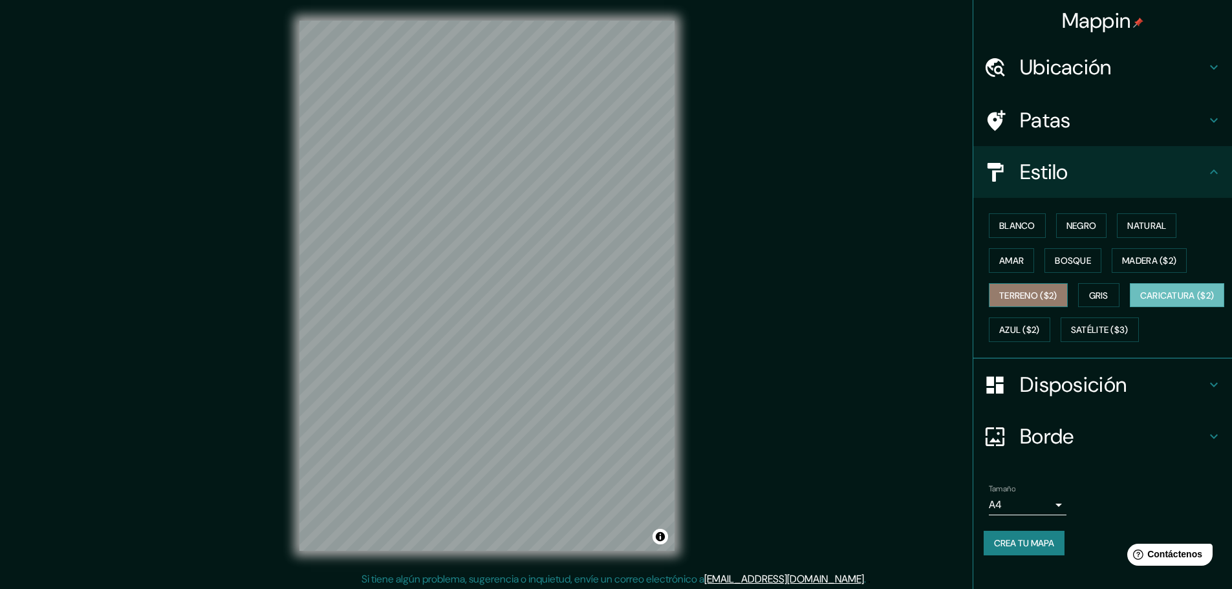
click at [1016, 300] on font "Terreno ($2)" at bounding box center [1028, 296] width 58 height 12
click at [1079, 287] on button "Gris" at bounding box center [1098, 295] width 41 height 25
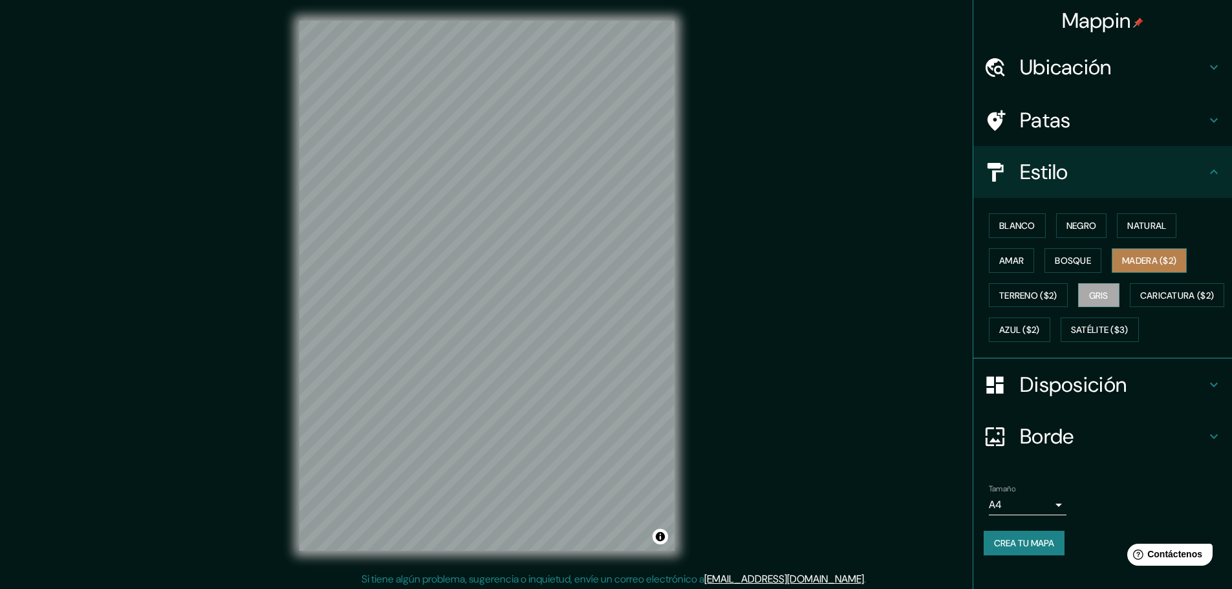
click at [1134, 264] on font "Madera ($2)" at bounding box center [1149, 261] width 54 height 12
click at [1081, 296] on button "Gris" at bounding box center [1098, 295] width 41 height 25
click at [1038, 298] on font "Terreno ($2)" at bounding box center [1028, 296] width 58 height 12
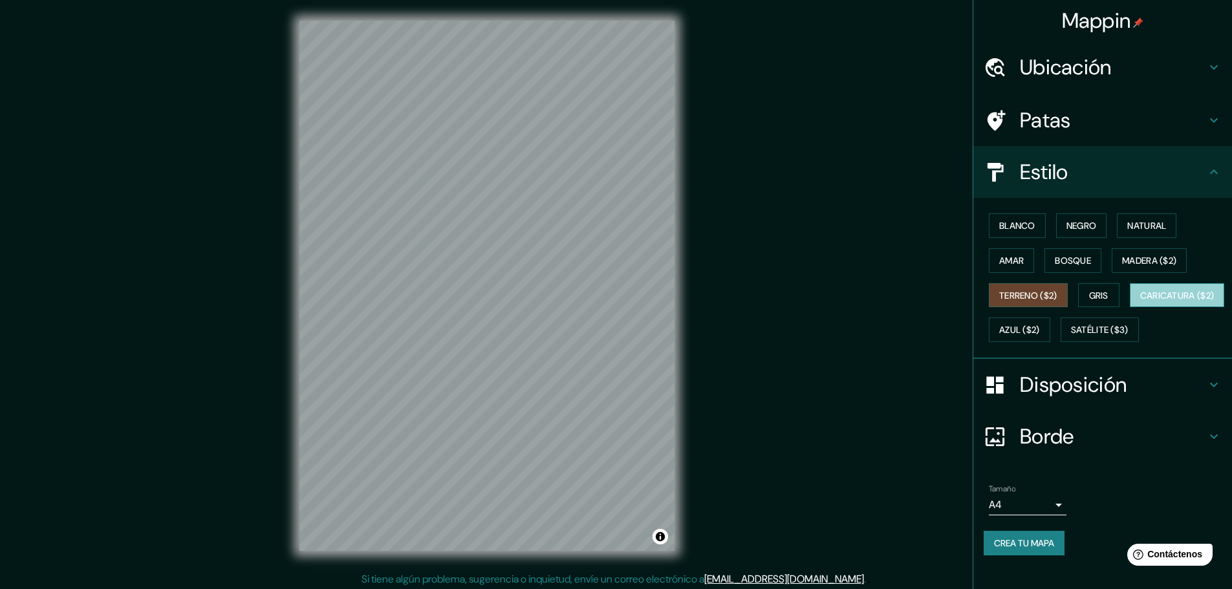
click at [1140, 301] on font "Caricatura ($2)" at bounding box center [1177, 296] width 74 height 12
click at [1040, 334] on font "Azul ($2)" at bounding box center [1019, 331] width 41 height 12
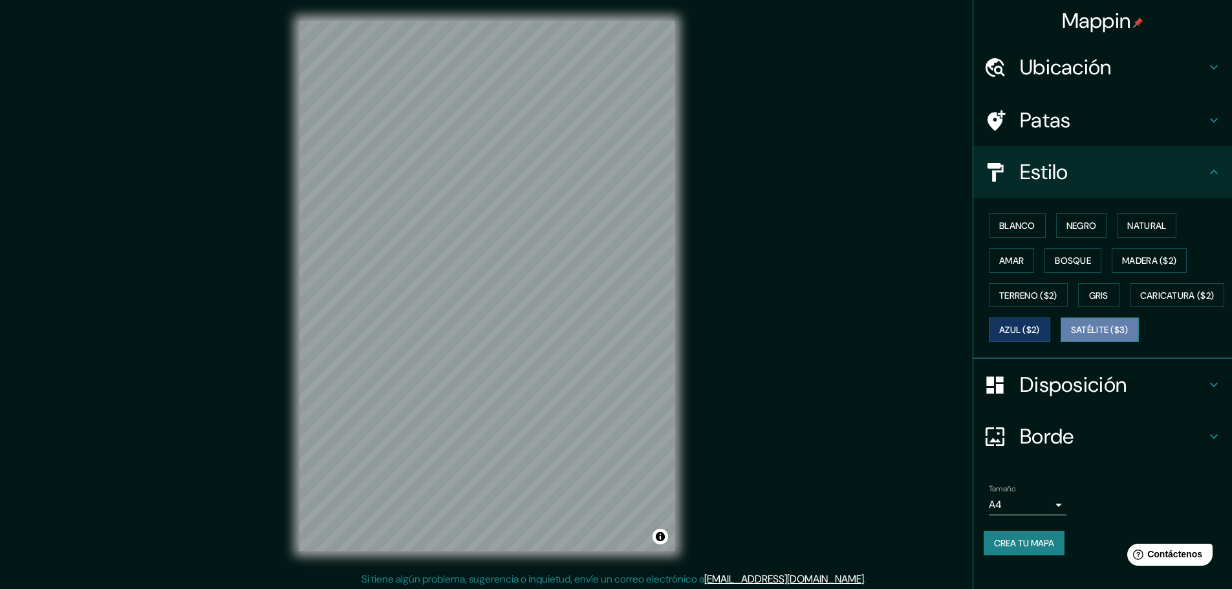
click at [1071, 338] on font "Satélite ($3)" at bounding box center [1100, 329] width 58 height 17
click at [1140, 301] on font "Caricatura ($2)" at bounding box center [1177, 296] width 74 height 12
